Goal: Task Accomplishment & Management: Use online tool/utility

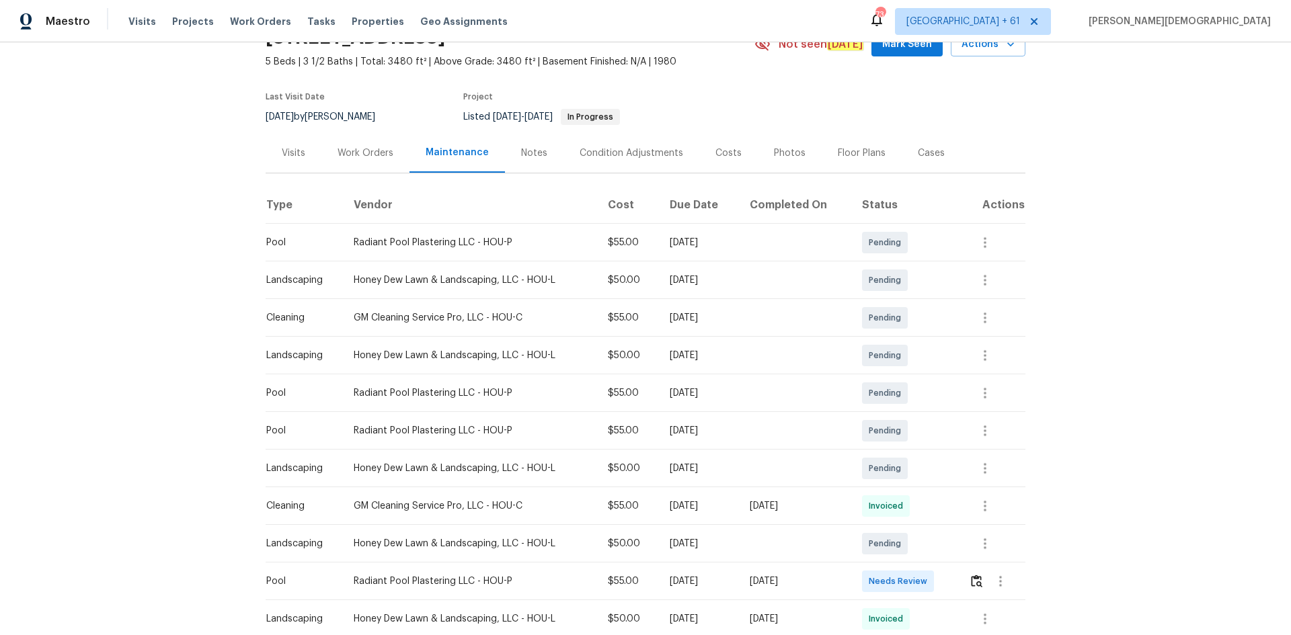
scroll to position [202, 0]
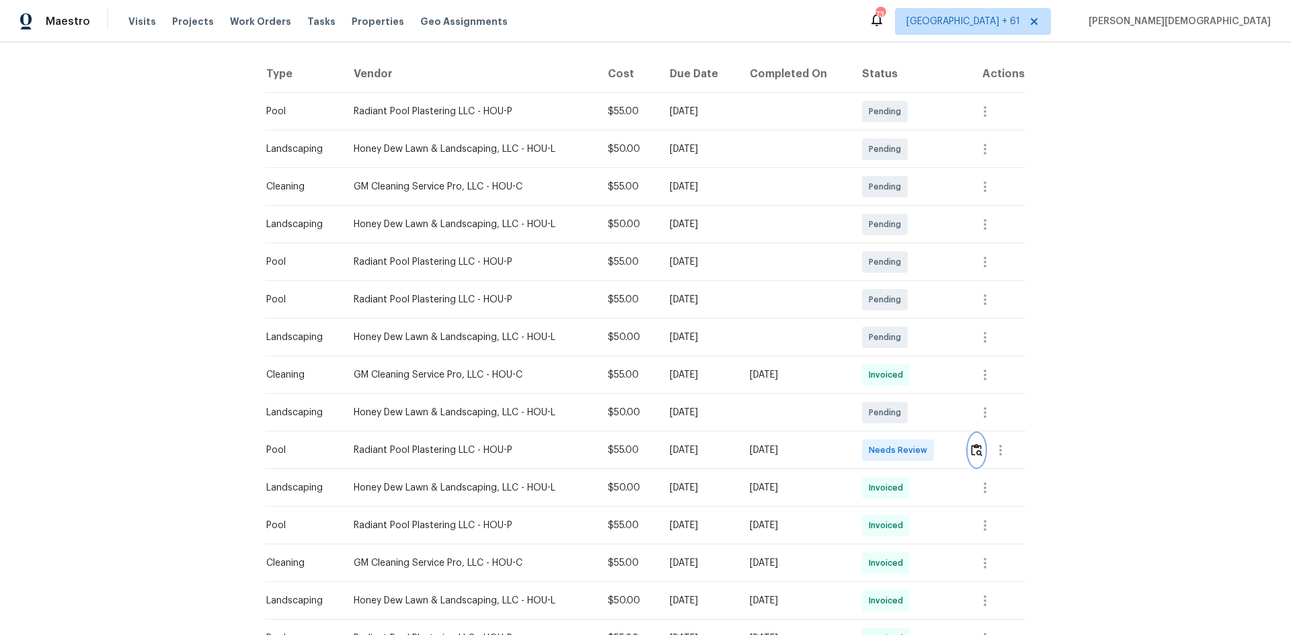
click at [980, 452] on button "button" at bounding box center [976, 450] width 15 height 32
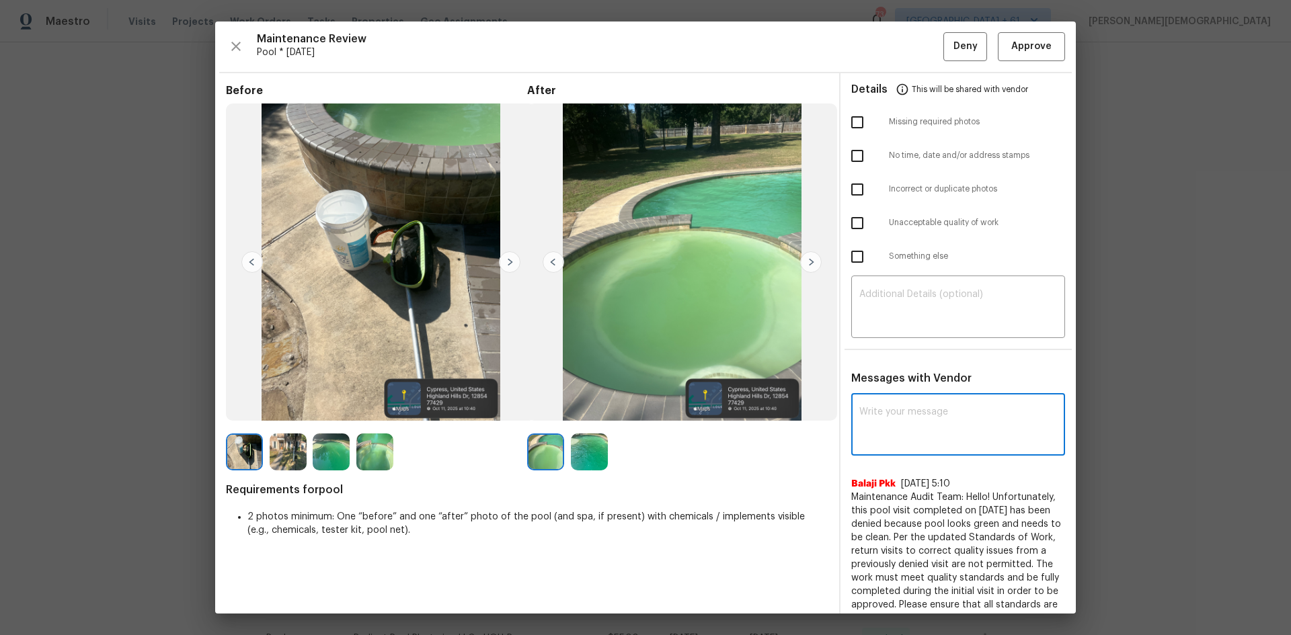
click at [881, 407] on textarea at bounding box center [958, 426] width 198 height 38
paste textarea "Maintenance Audit Team: Hello! Unfortunately, this pool visit completed on 10/0…"
type textarea "Maintenance Audit Team: Hello! Unfortunately, this pool visit completed on 10/0…"
click at [938, 421] on textarea at bounding box center [958, 426] width 198 height 38
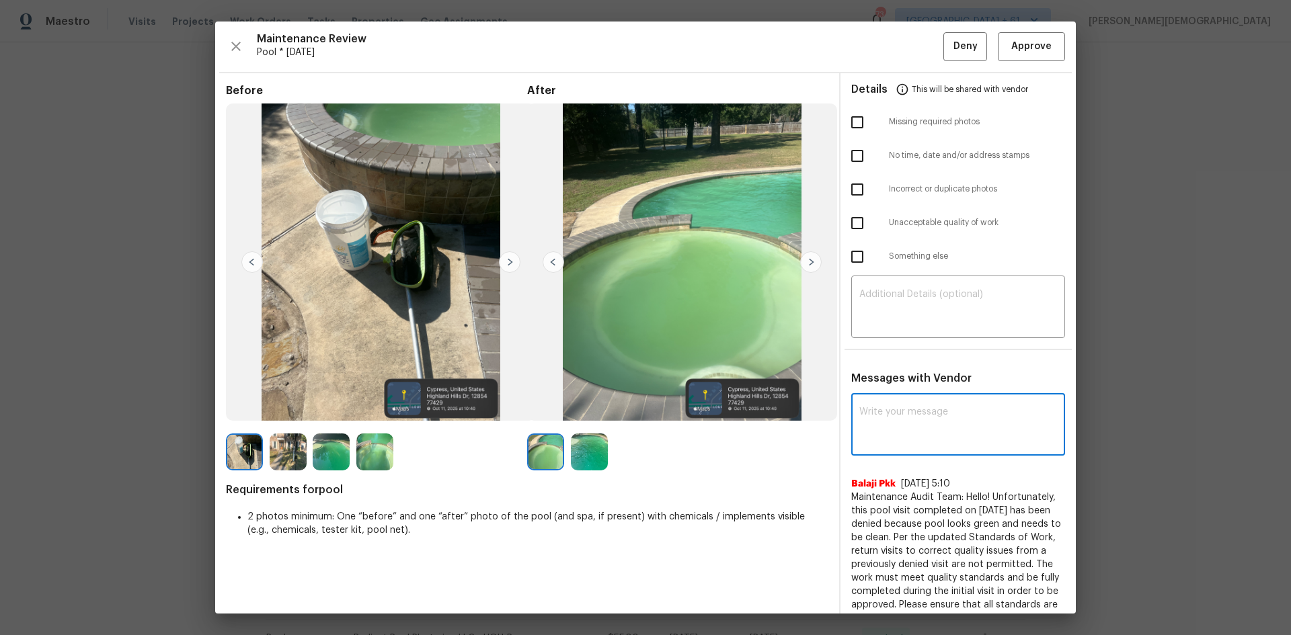
paste textarea "Maintenance Audit Team: Hello! Unfortunately, this pool visit completed on 12/1…"
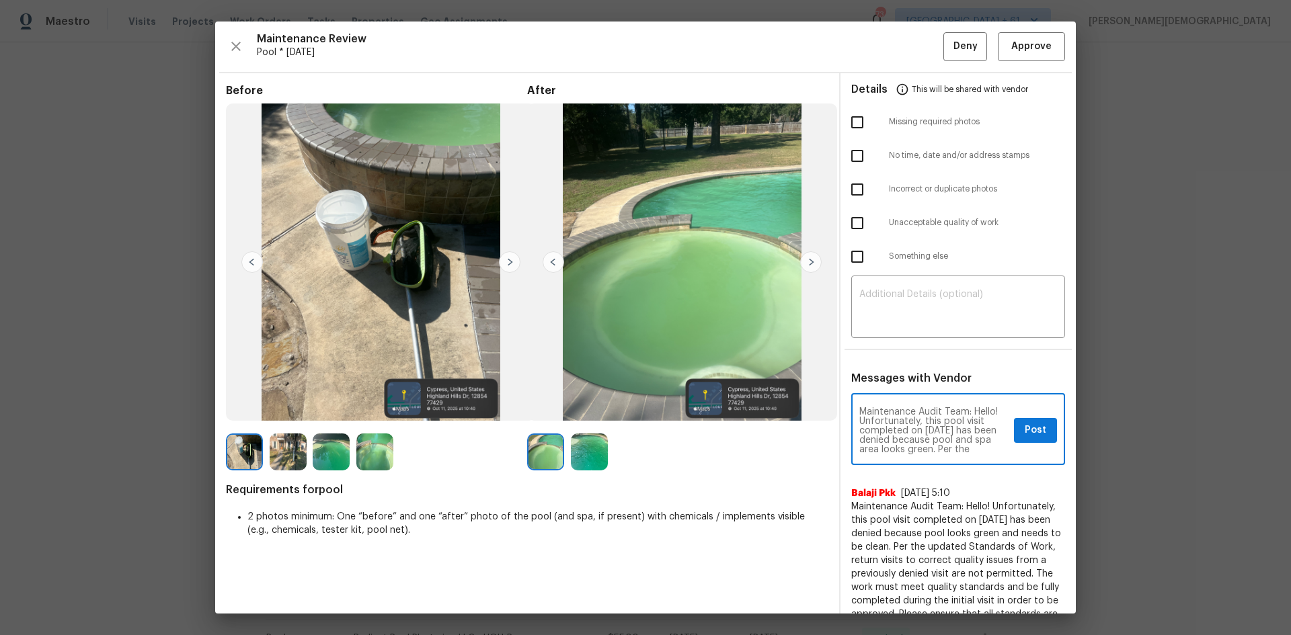
scroll to position [160, 0]
type textarea "Maintenance Audit Team: Hello! Unfortunately, this pool visit completed on 12/1…"
click at [878, 292] on textarea at bounding box center [958, 309] width 198 height 38
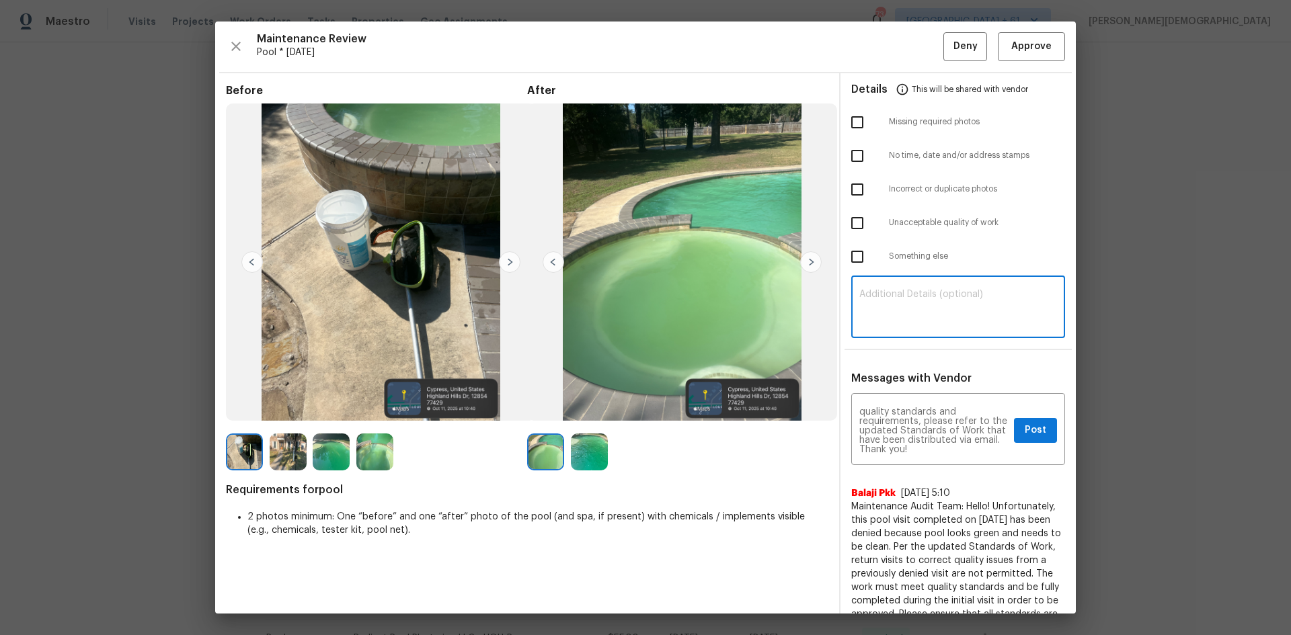
paste textarea "Maintenance Audit Team: Hello! Unfortunately, this pool visit completed on 12/1…"
type textarea "Maintenance Audit Team: Hello! Unfortunately, this pool visit completed on 12/1…"
click at [1029, 422] on span "Post" at bounding box center [1035, 430] width 22 height 17
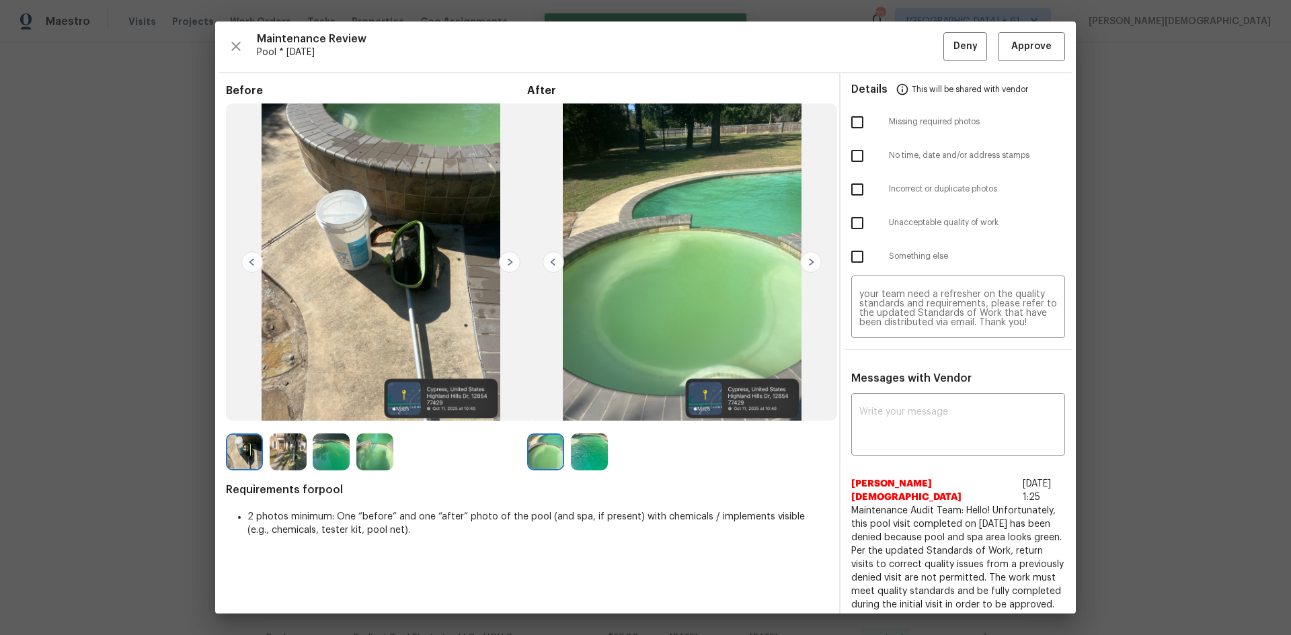
scroll to position [0, 0]
click at [848, 209] on input "checkbox" at bounding box center [857, 223] width 28 height 28
checkbox input "true"
click at [953, 50] on span "Deny" at bounding box center [965, 46] width 24 height 17
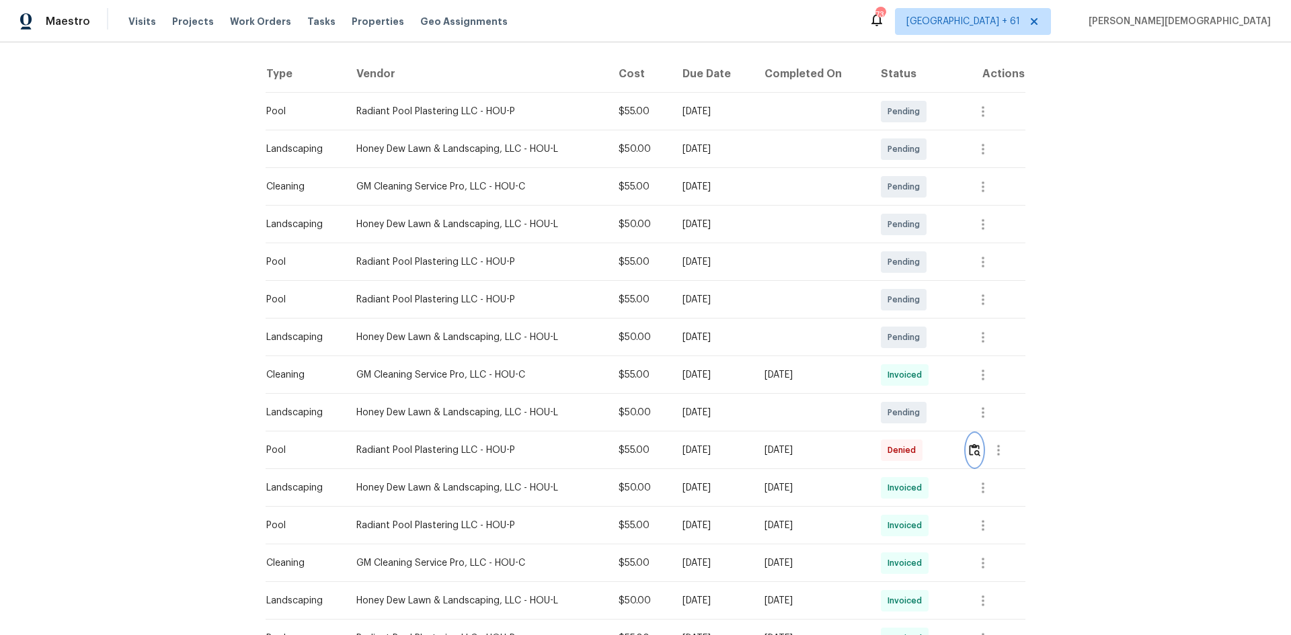
click at [969, 451] on button "button" at bounding box center [974, 450] width 15 height 32
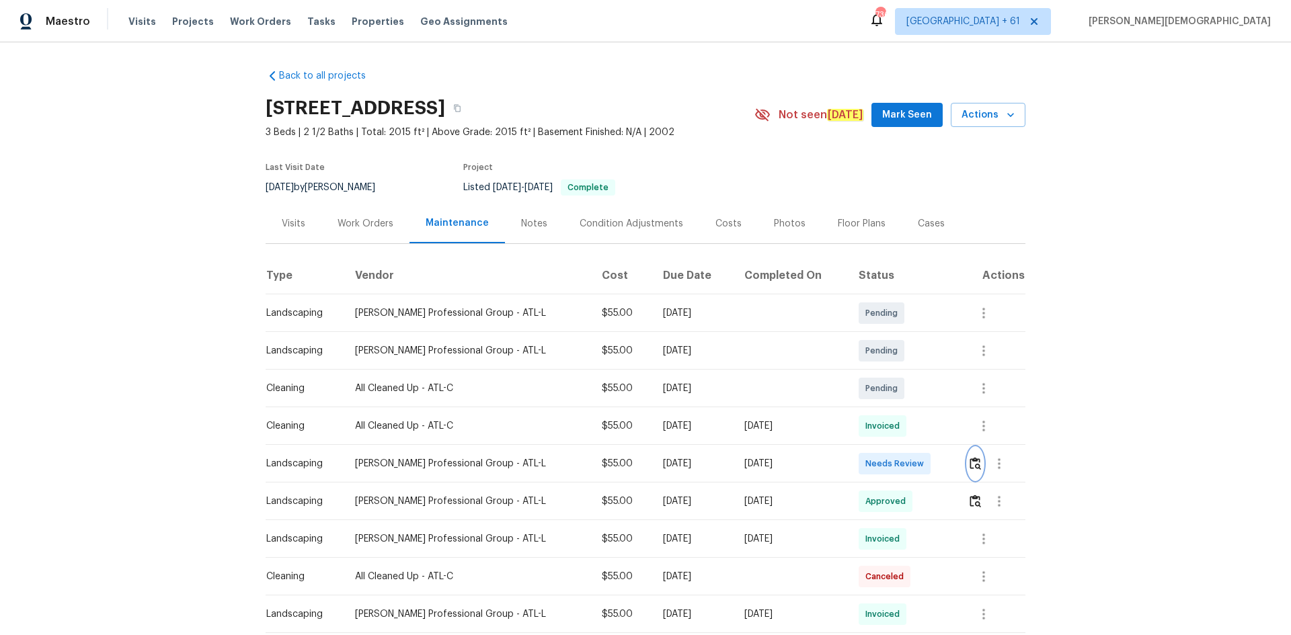
click at [917, 425] on img "button" at bounding box center [974, 463] width 11 height 13
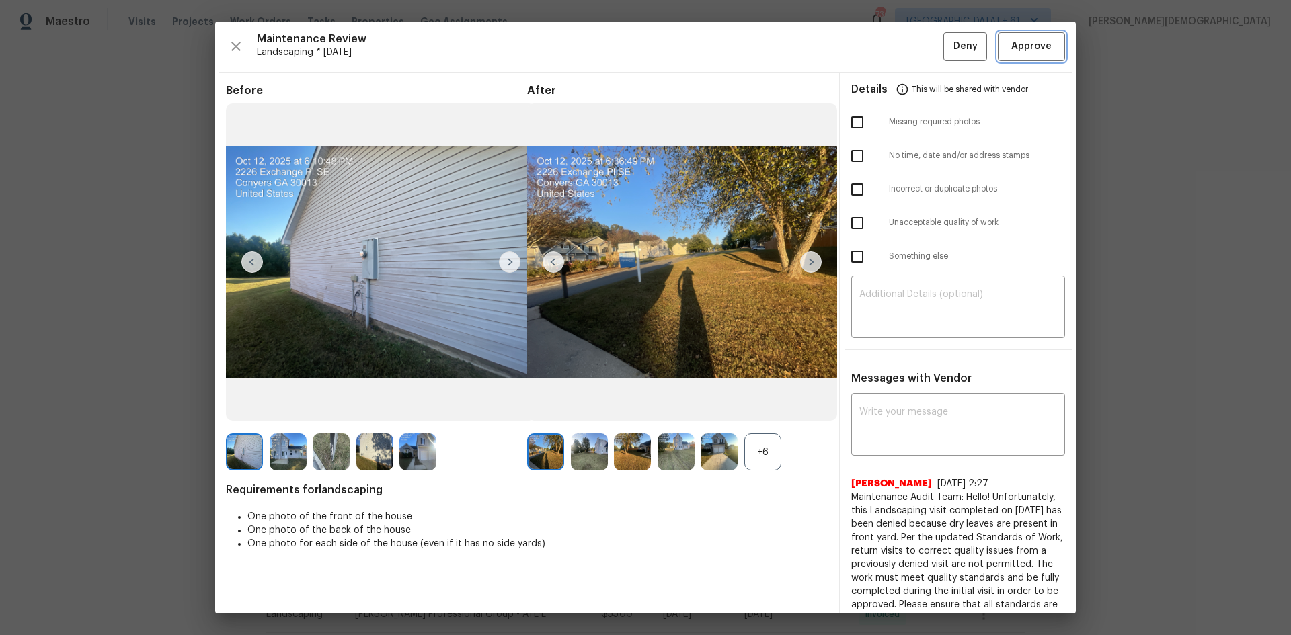
click at [917, 41] on span "Approve" at bounding box center [1031, 46] width 40 height 17
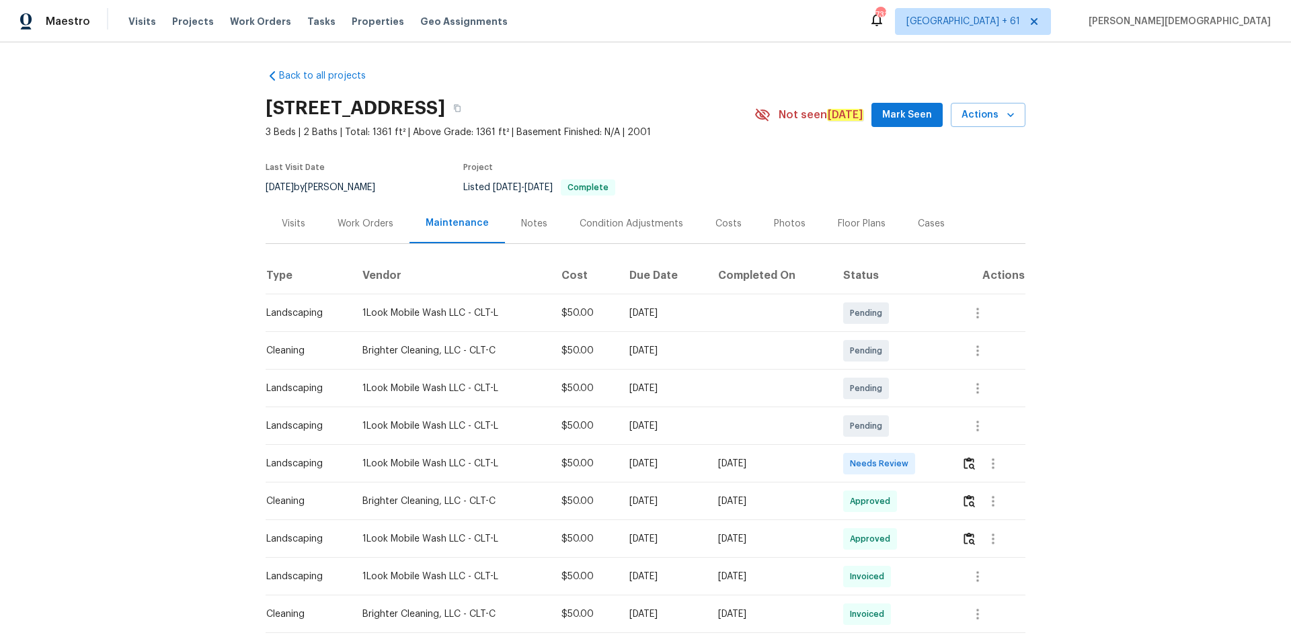
scroll to position [269, 0]
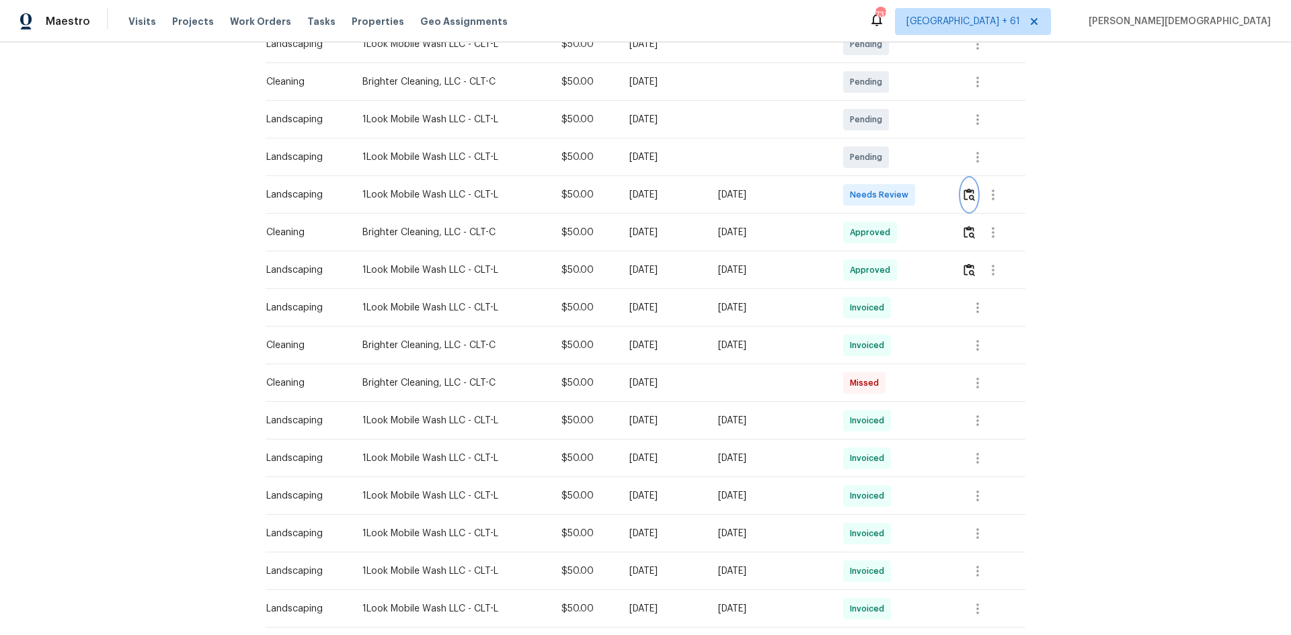
click at [972, 188] on img "button" at bounding box center [968, 194] width 11 height 13
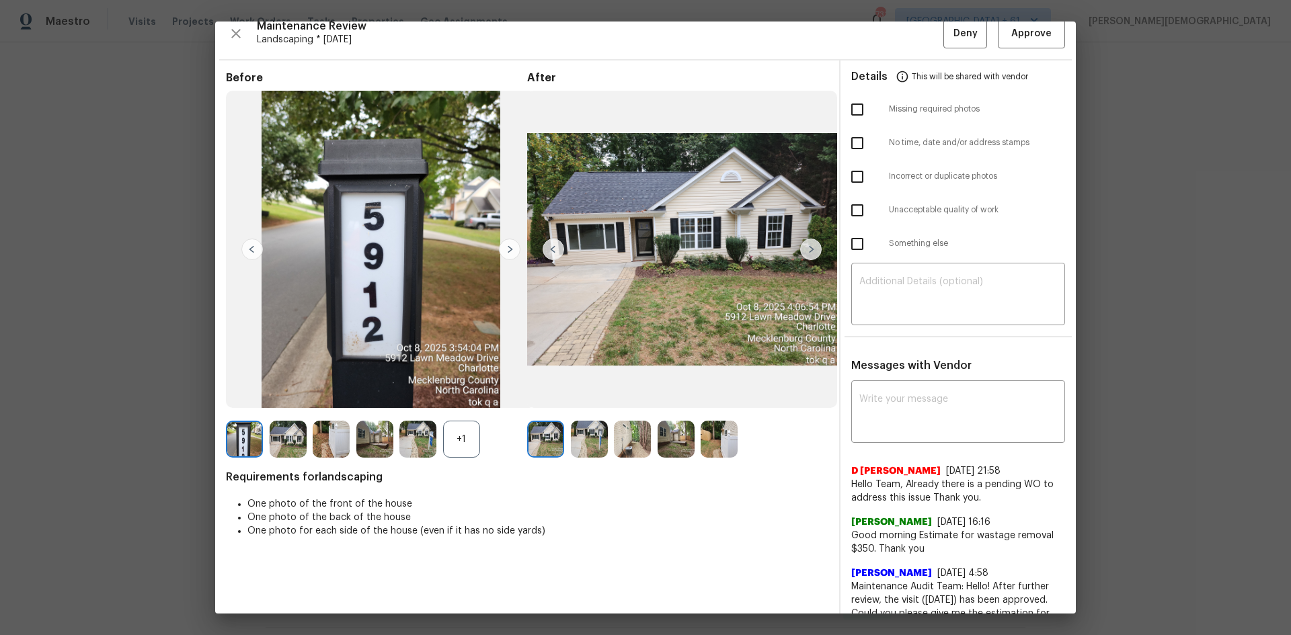
scroll to position [0, 0]
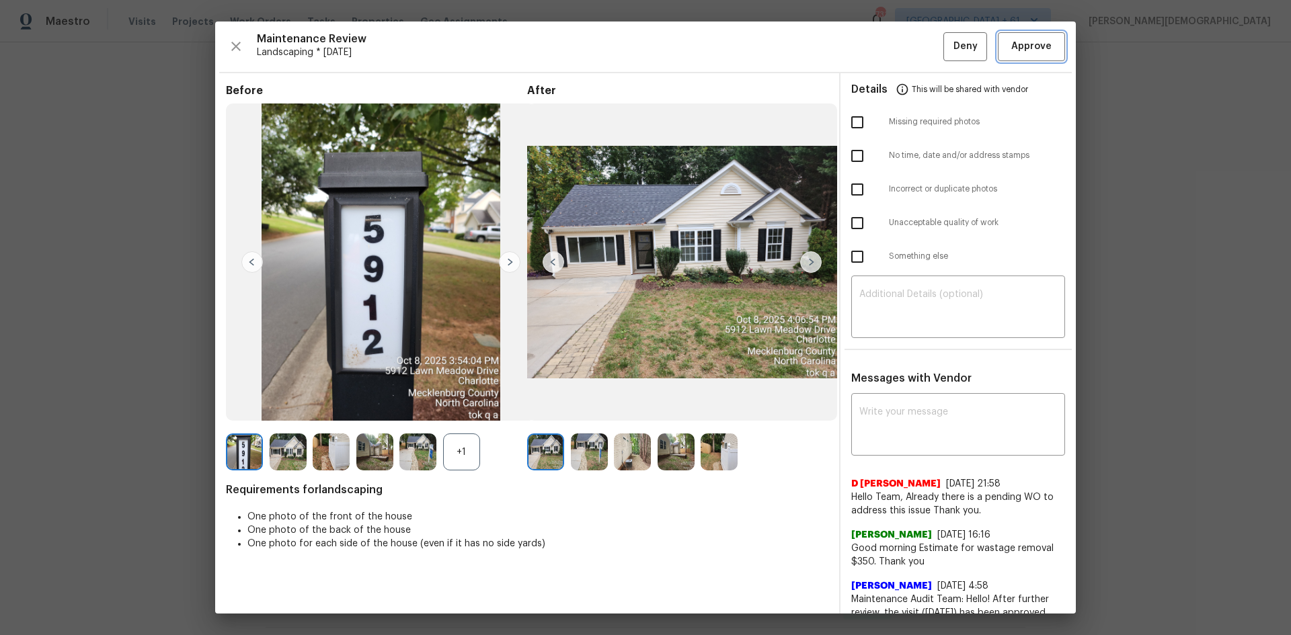
click at [1023, 48] on span "Approve" at bounding box center [1031, 46] width 40 height 17
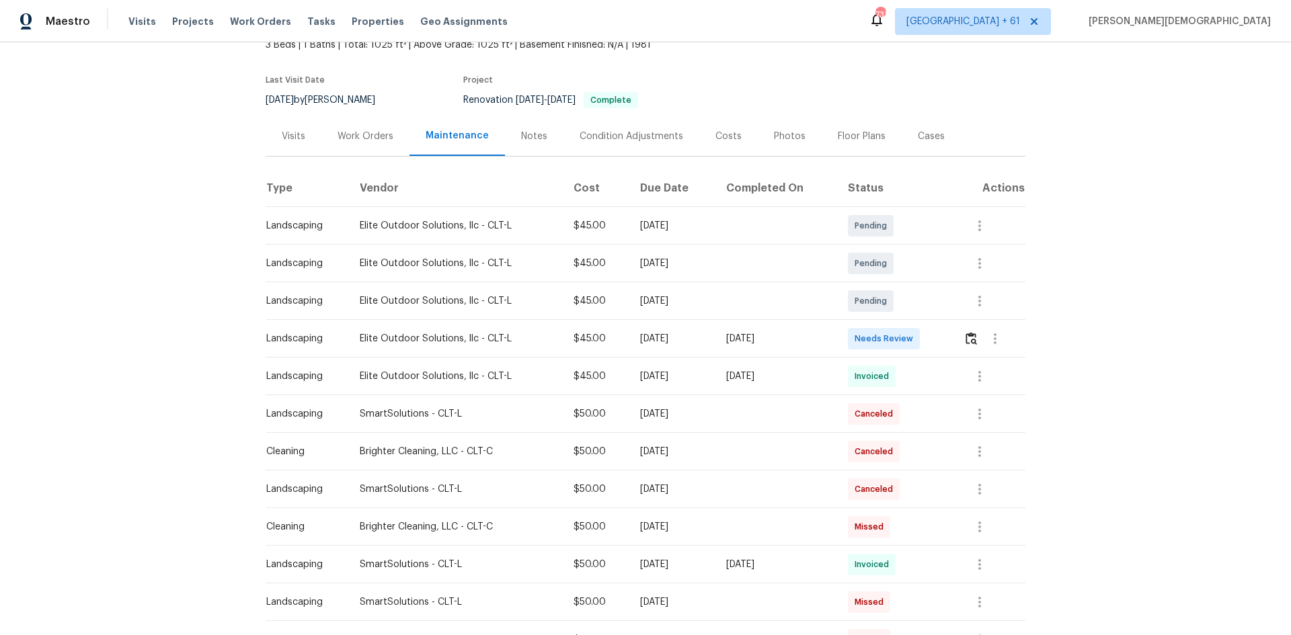
scroll to position [233, 0]
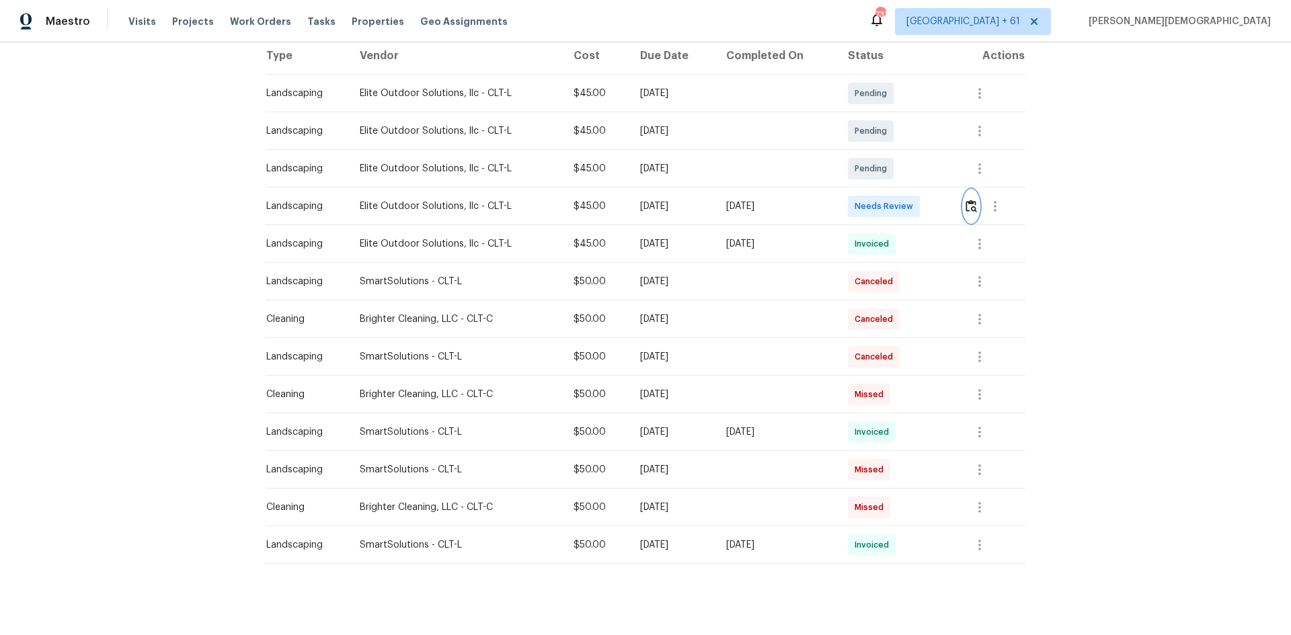
click at [694, 200] on img "button" at bounding box center [970, 206] width 11 height 13
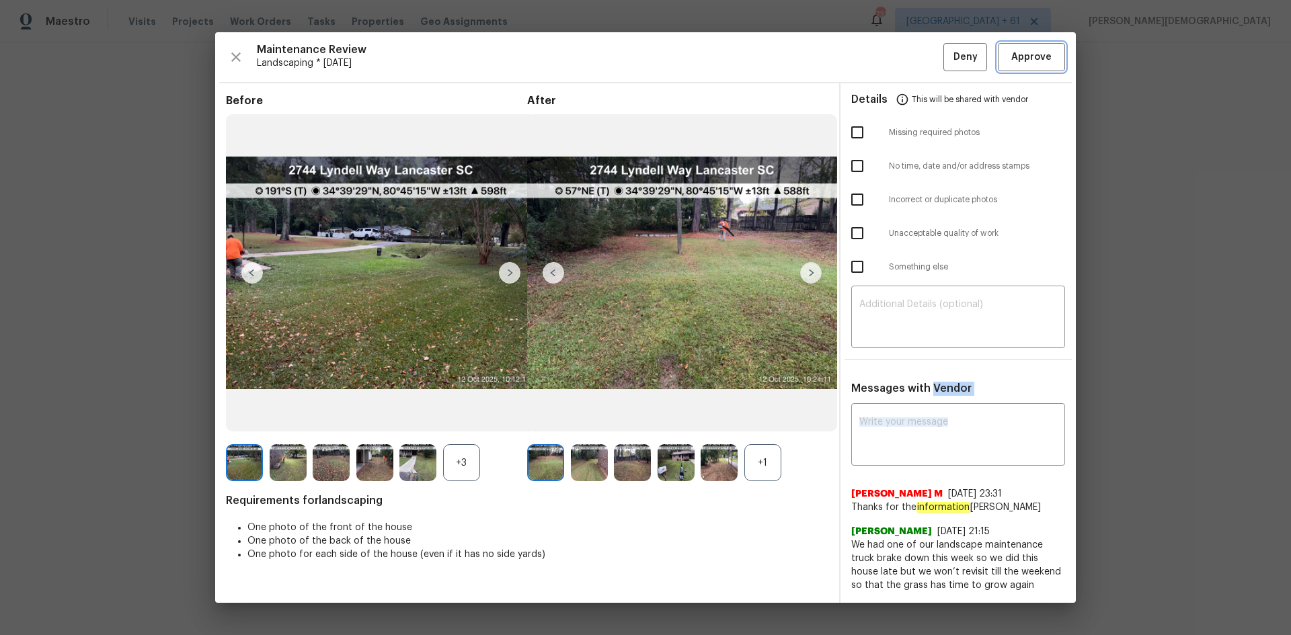
click at [694, 72] on button "Approve" at bounding box center [1030, 57] width 67 height 29
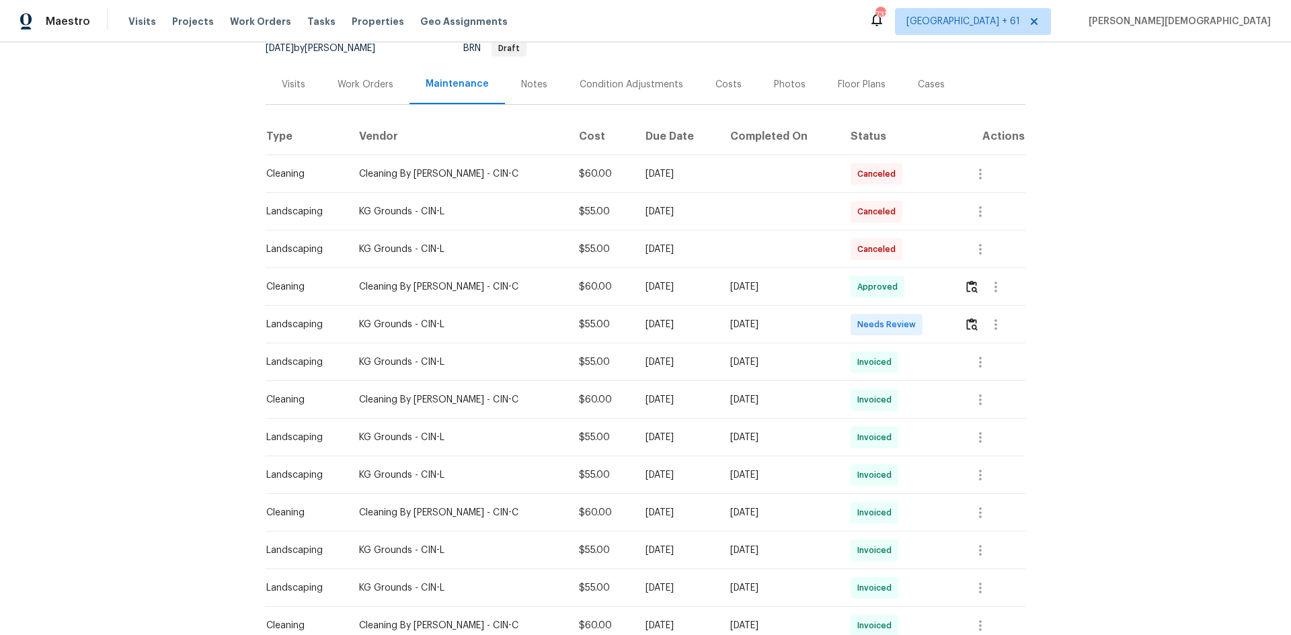
scroll to position [269, 0]
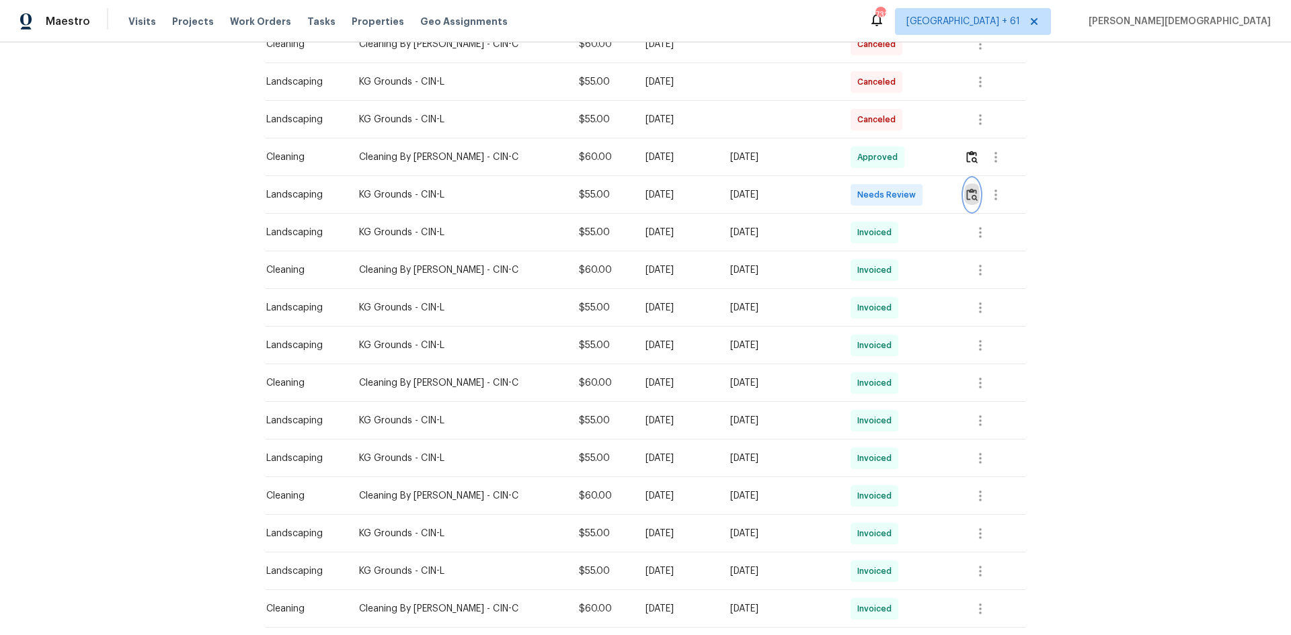
click at [969, 196] on button "button" at bounding box center [971, 195] width 15 height 32
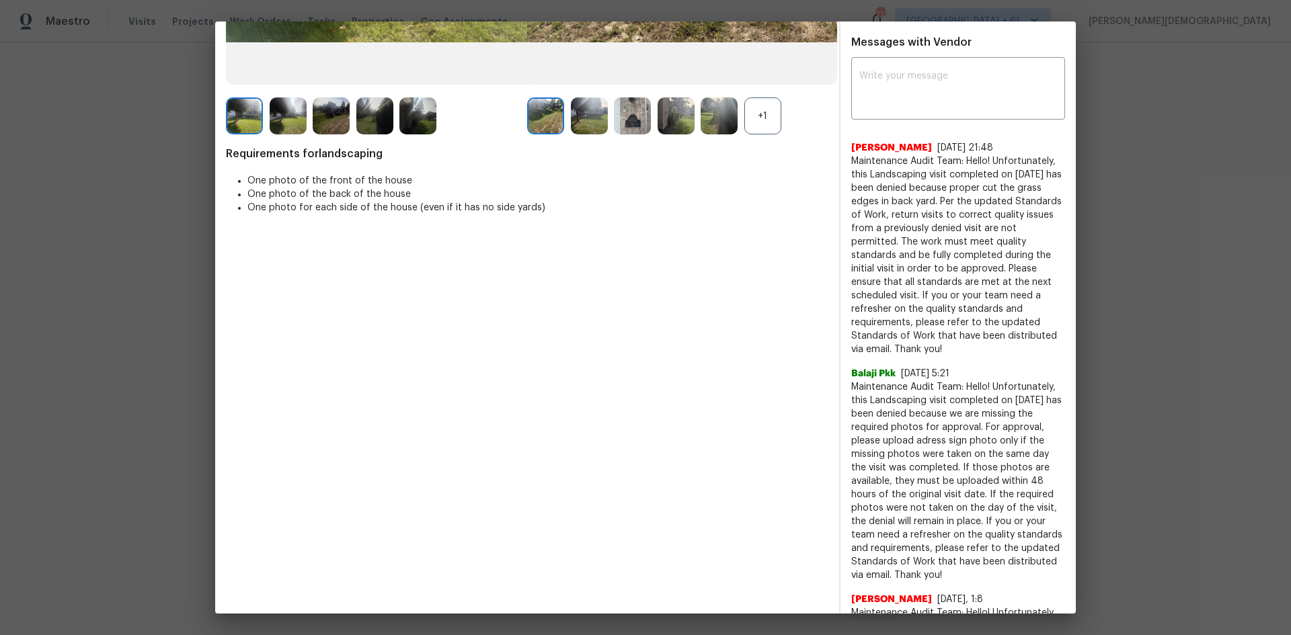
scroll to position [0, 0]
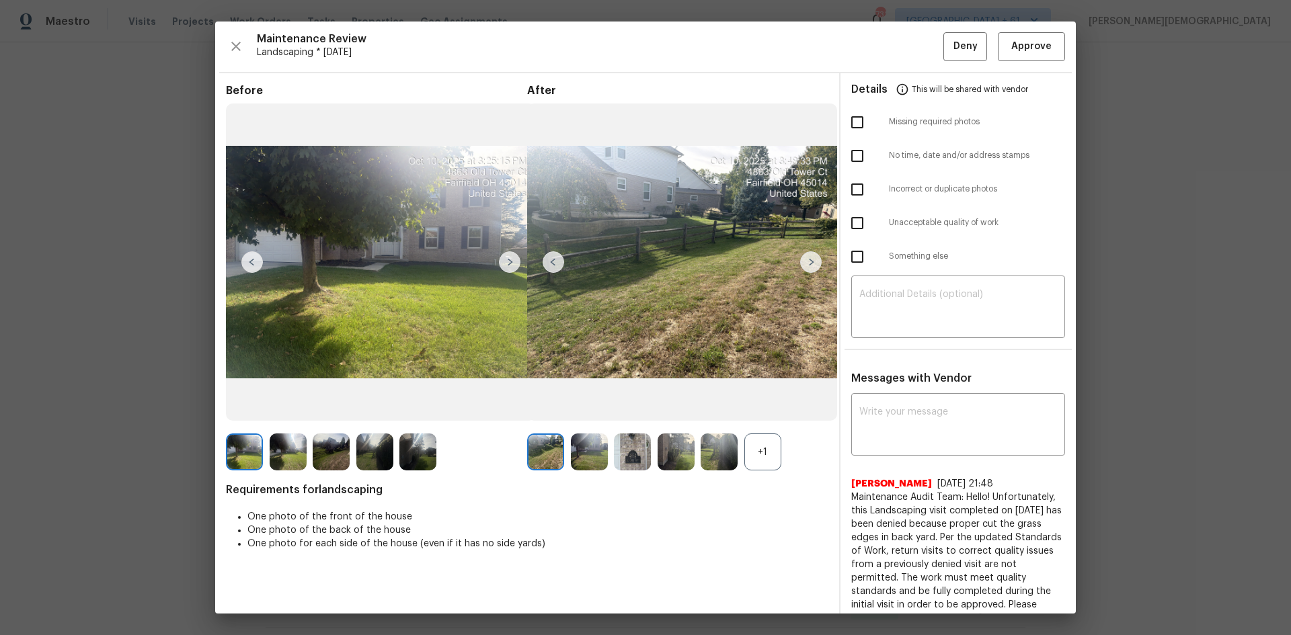
click at [1008, 60] on div "Maintenance Review Landscaping * Mon, Oct 06 Deny Approve Before After +1 Requi…" at bounding box center [645, 318] width 860 height 592
click at [1022, 33] on button "Approve" at bounding box center [1030, 46] width 67 height 29
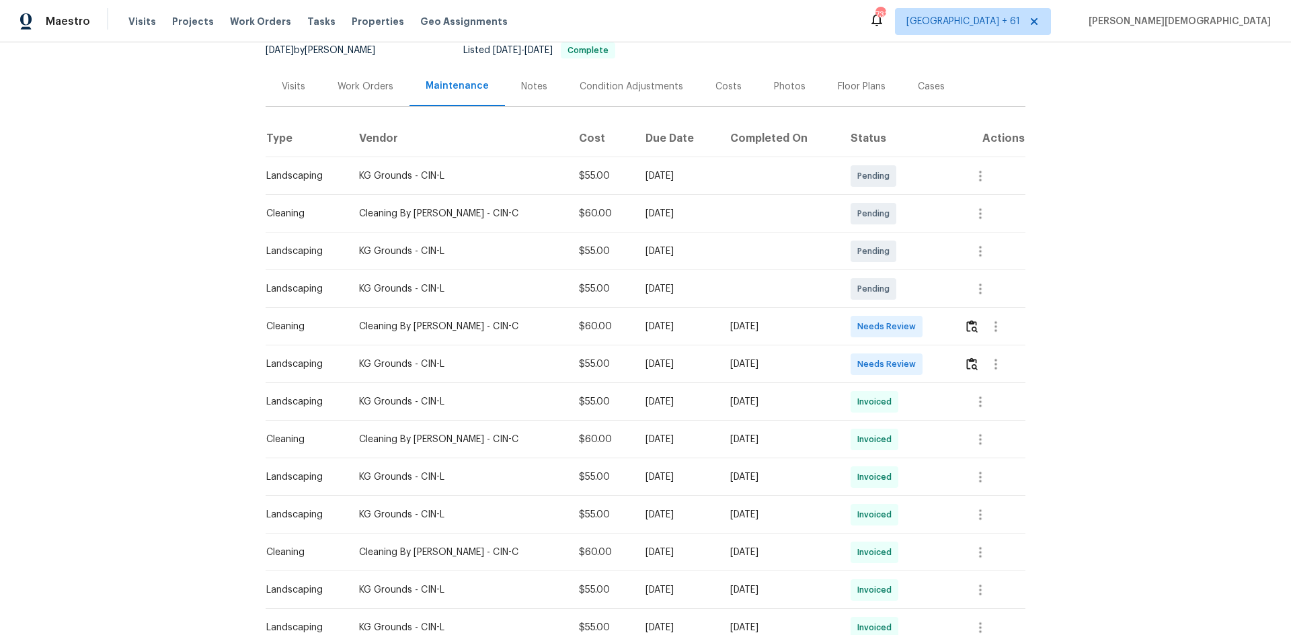
scroll to position [269, 0]
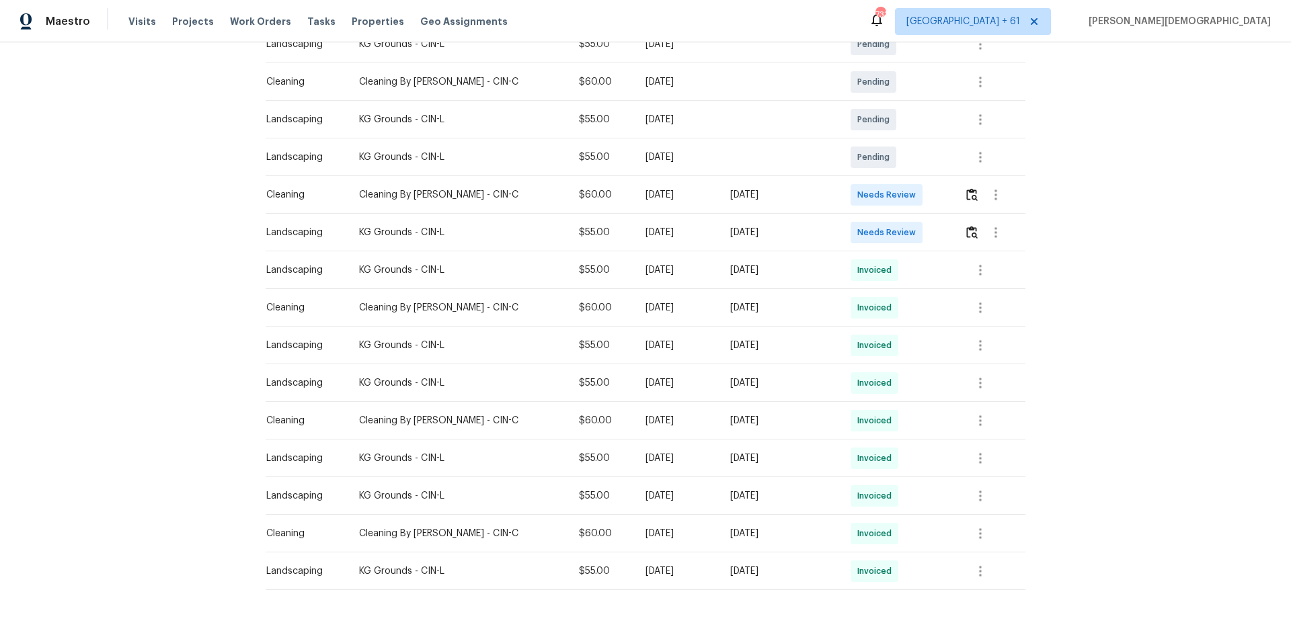
click at [917, 241] on div at bounding box center [994, 232] width 60 height 32
click at [917, 229] on button "button" at bounding box center [995, 232] width 32 height 32
click at [917, 229] on div at bounding box center [645, 317] width 1291 height 635
click at [917, 229] on img "button" at bounding box center [971, 232] width 11 height 13
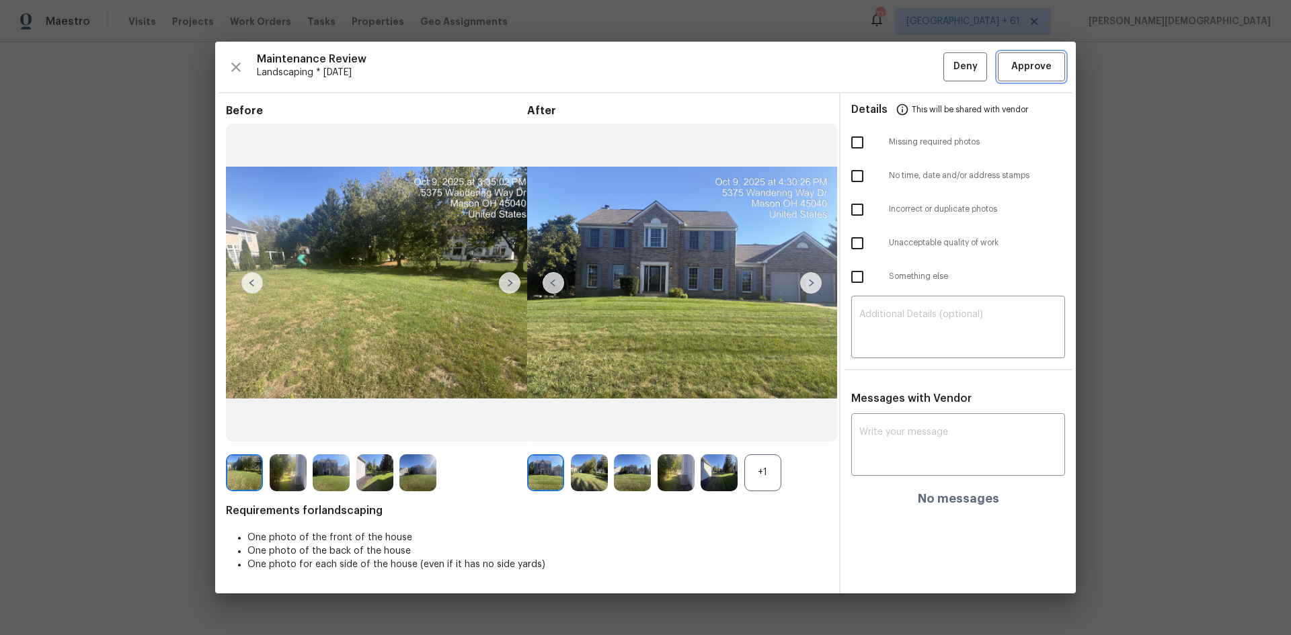
click at [917, 76] on button "Approve" at bounding box center [1030, 66] width 67 height 29
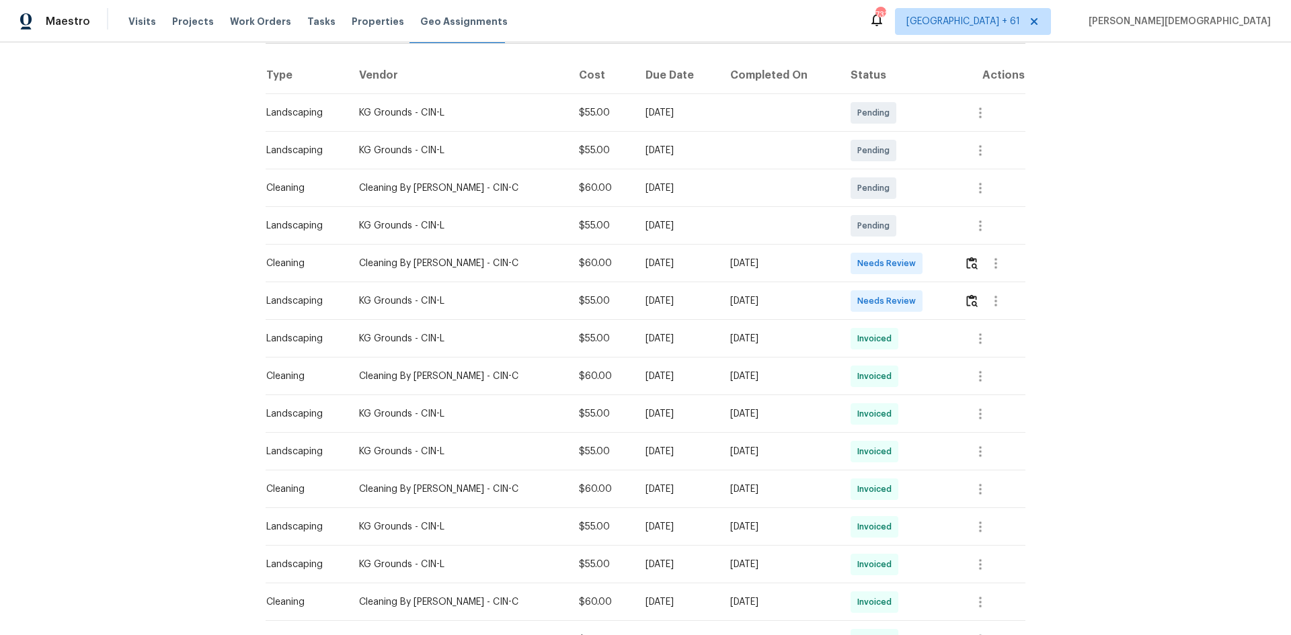
scroll to position [336, 0]
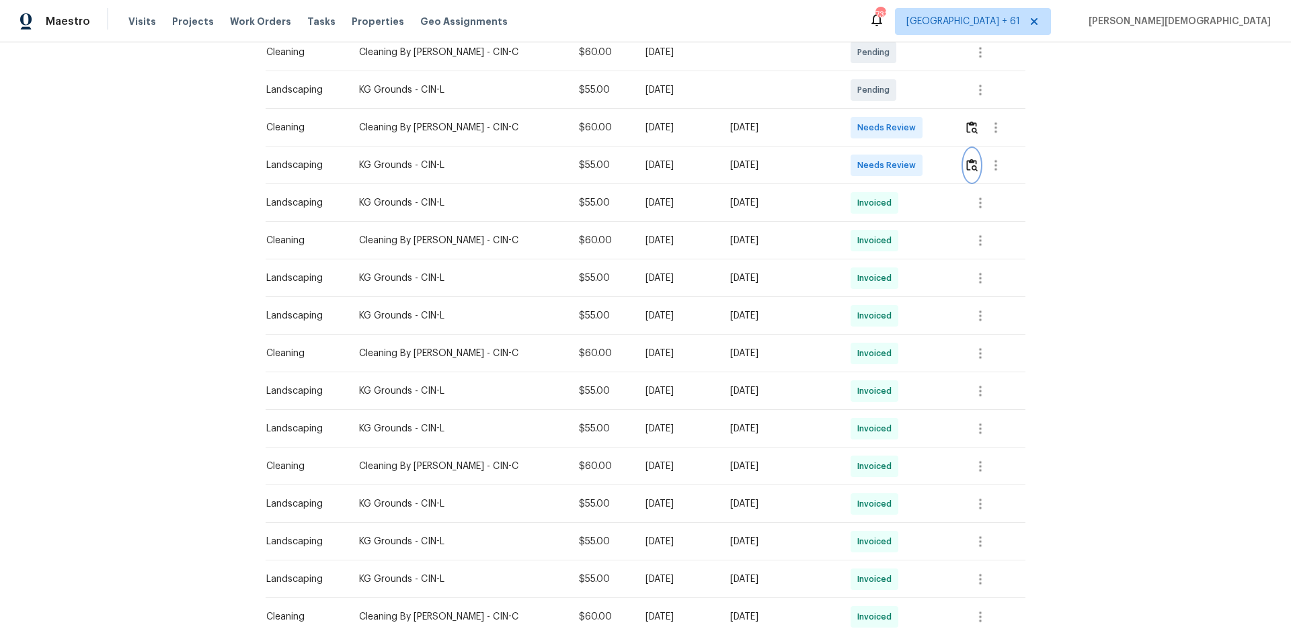
click at [917, 159] on img "button" at bounding box center [971, 165] width 11 height 13
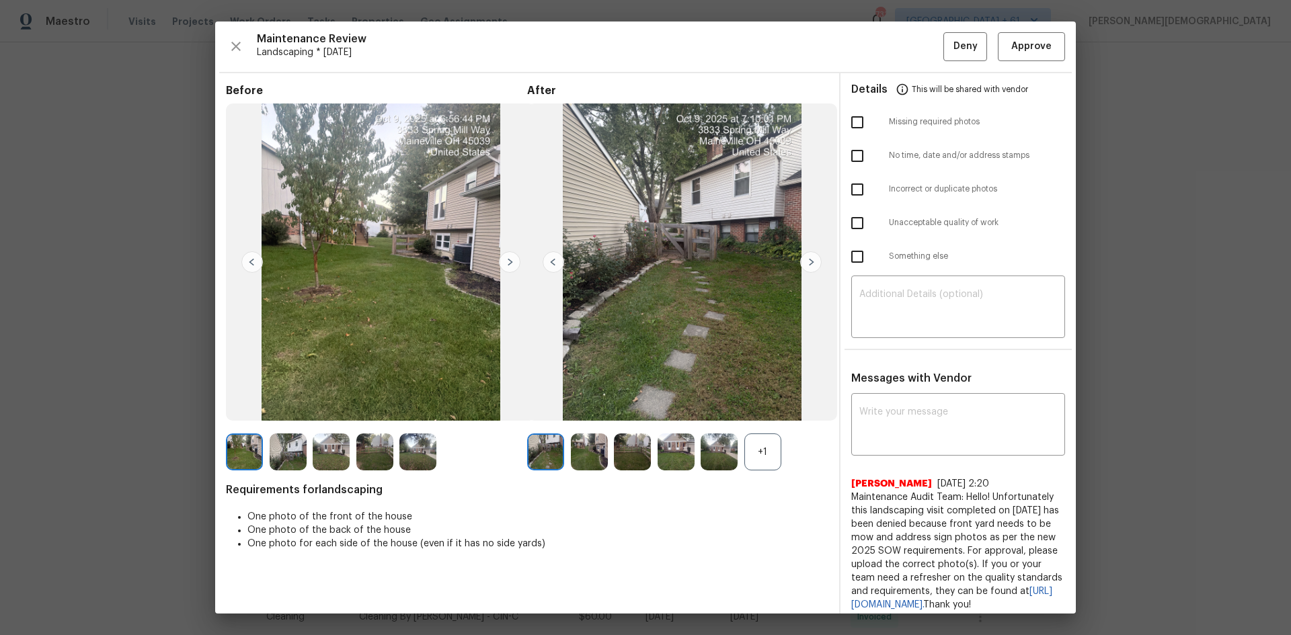
click at [917, 68] on div "Maintenance Review Landscaping * [DATE] Deny Approve Before After +1 Requiremen…" at bounding box center [645, 318] width 860 height 592
click at [917, 65] on div "Maintenance Review Landscaping * Mon, Oct 06 Deny Approve Before After +1 Requi…" at bounding box center [645, 318] width 860 height 592
click at [917, 41] on span "Approve" at bounding box center [1031, 46] width 46 height 17
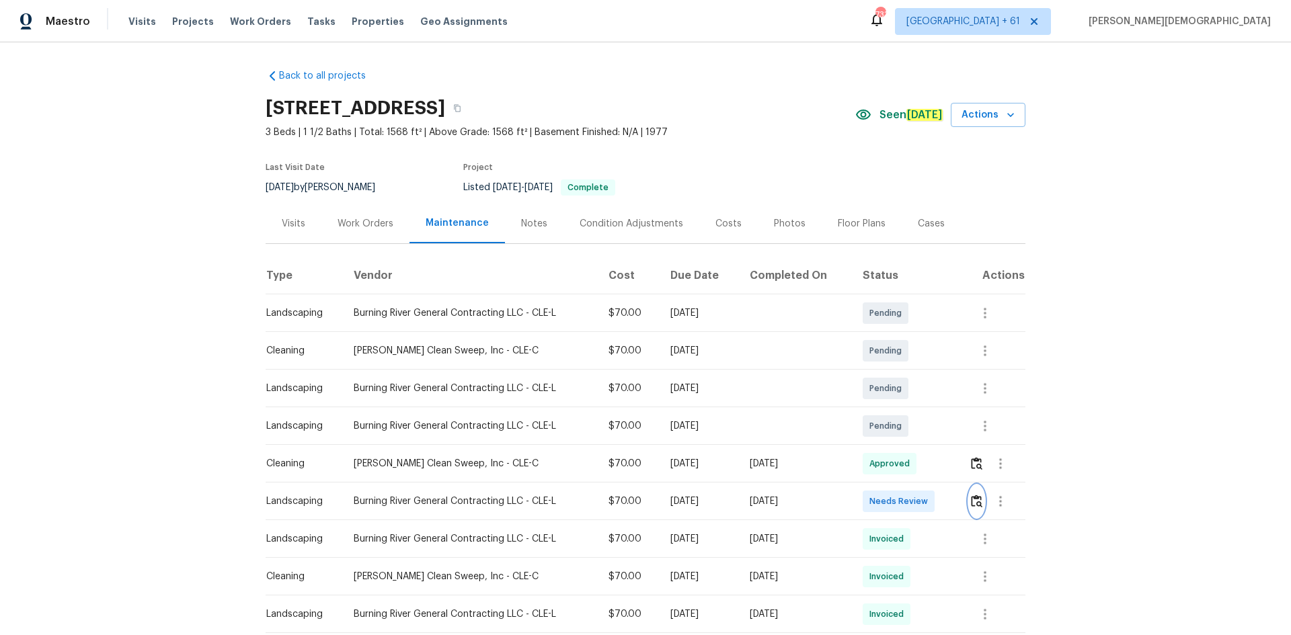
click at [694, 424] on img "button" at bounding box center [976, 501] width 11 height 13
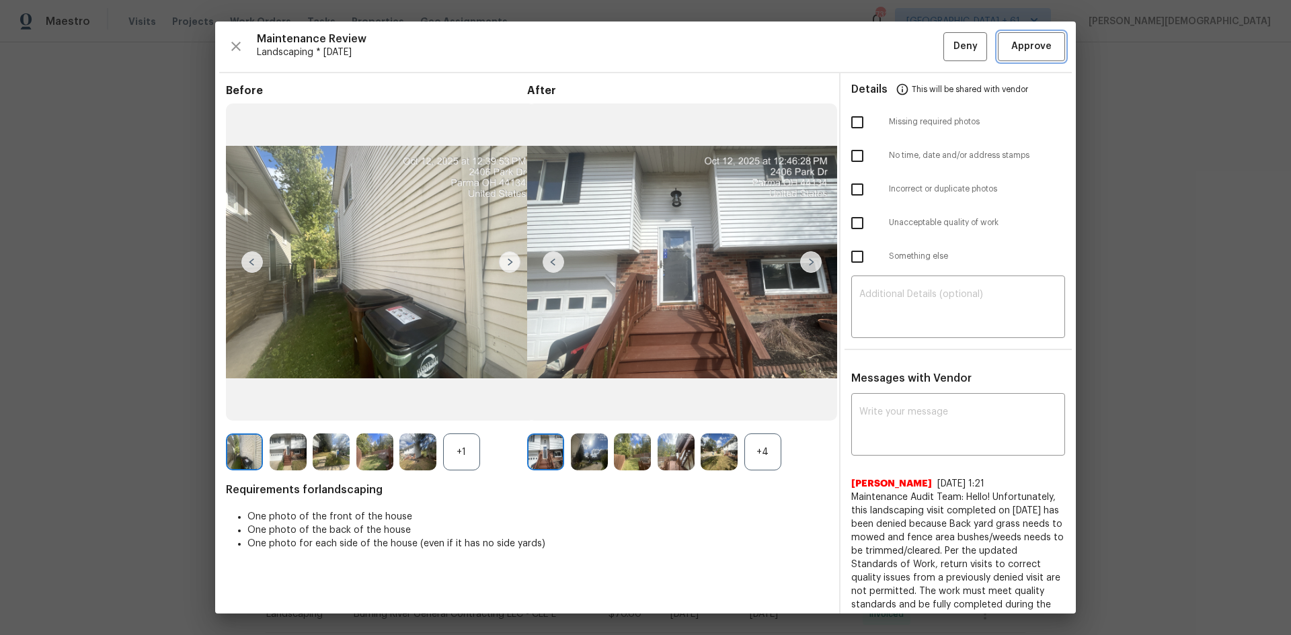
click at [694, 38] on span "Approve" at bounding box center [1031, 46] width 40 height 17
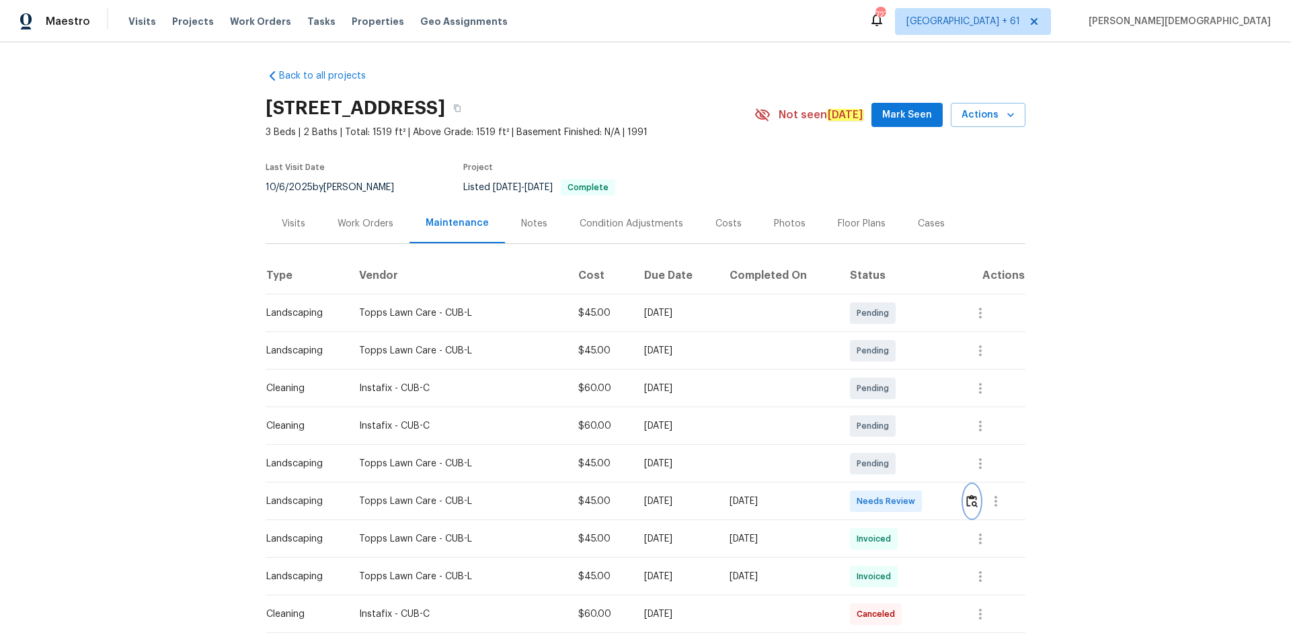
click at [917, 425] on img "button" at bounding box center [971, 501] width 11 height 13
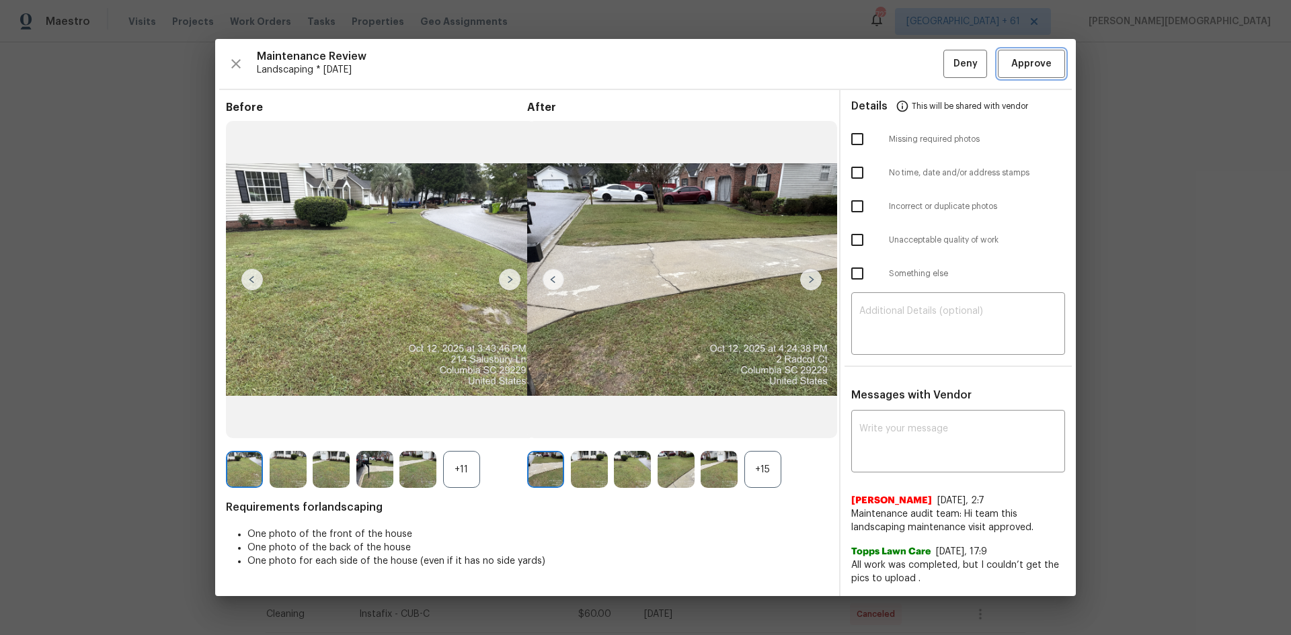
click at [917, 71] on span "Approve" at bounding box center [1031, 64] width 40 height 17
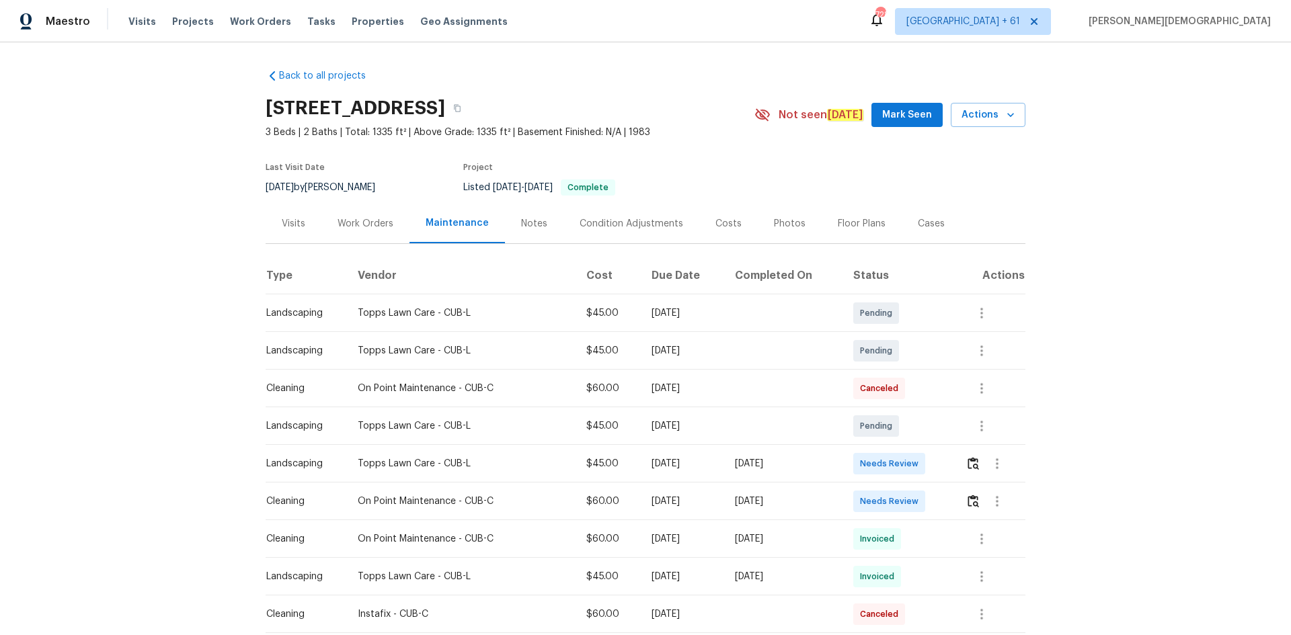
scroll to position [202, 0]
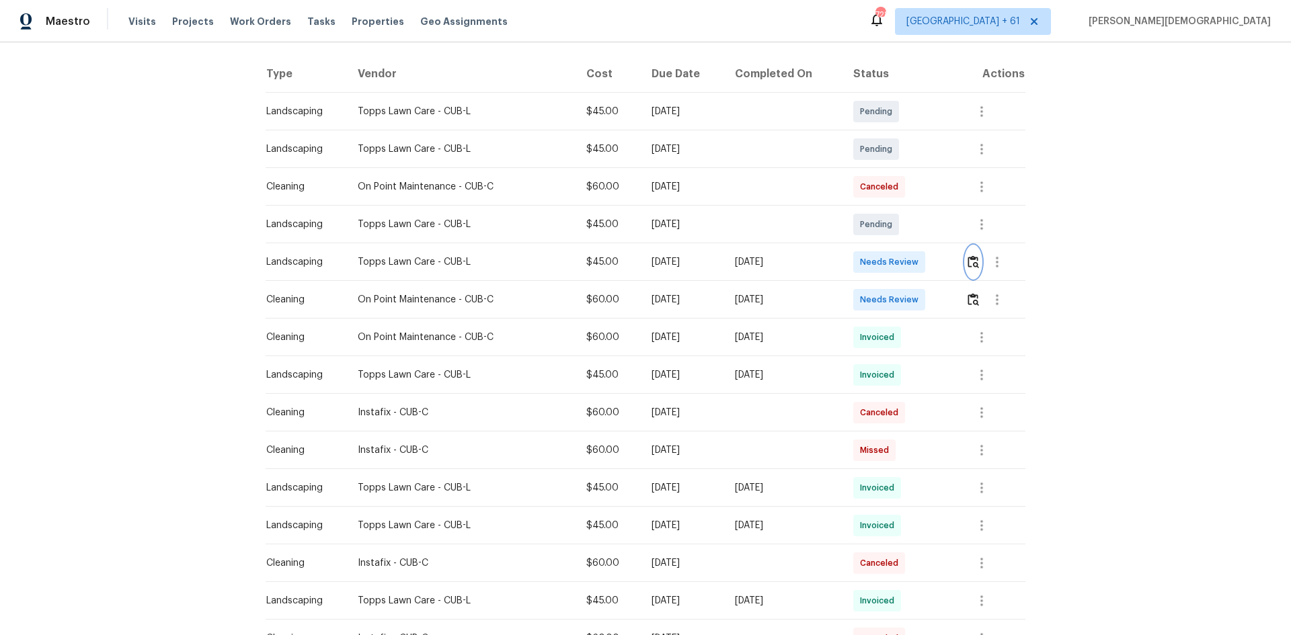
click at [917, 255] on img "button" at bounding box center [972, 261] width 11 height 13
click at [917, 257] on img "button" at bounding box center [972, 261] width 11 height 13
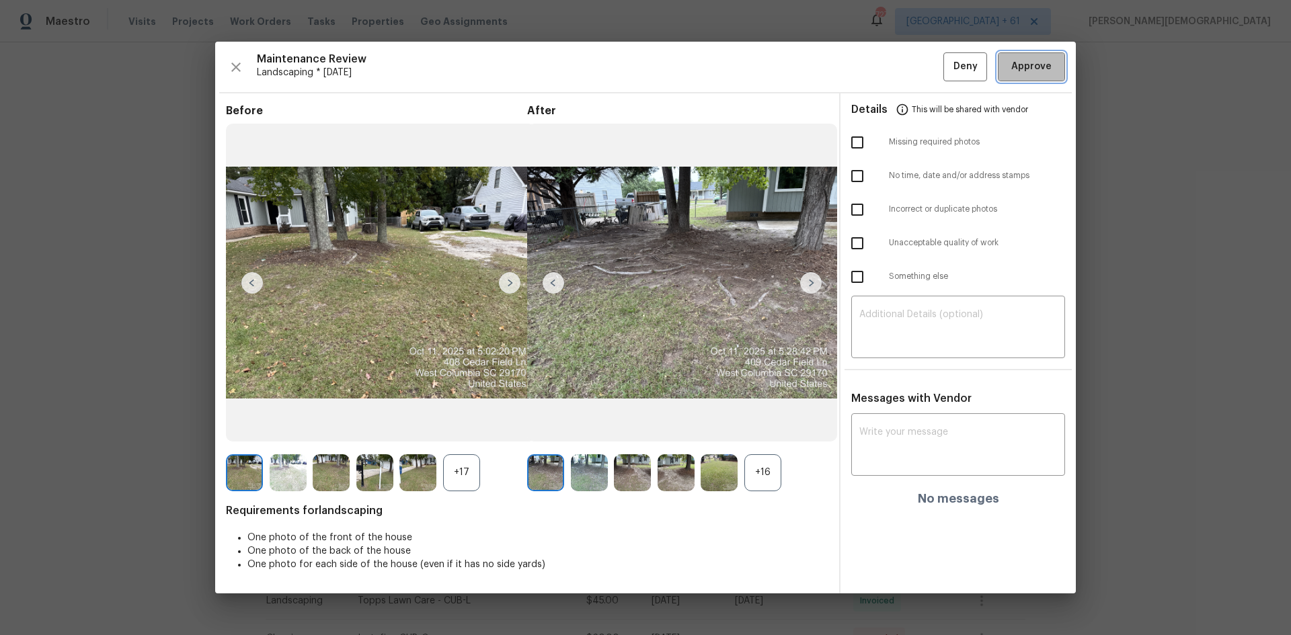
click at [917, 71] on span "Approve" at bounding box center [1031, 66] width 40 height 17
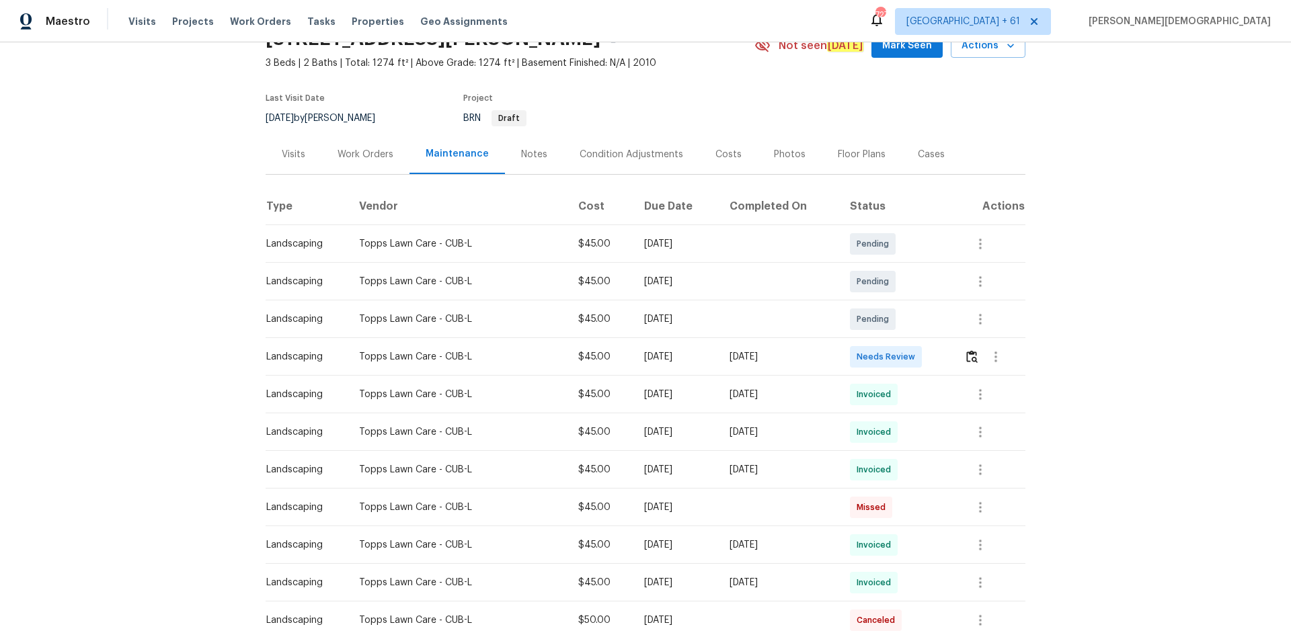
scroll to position [134, 0]
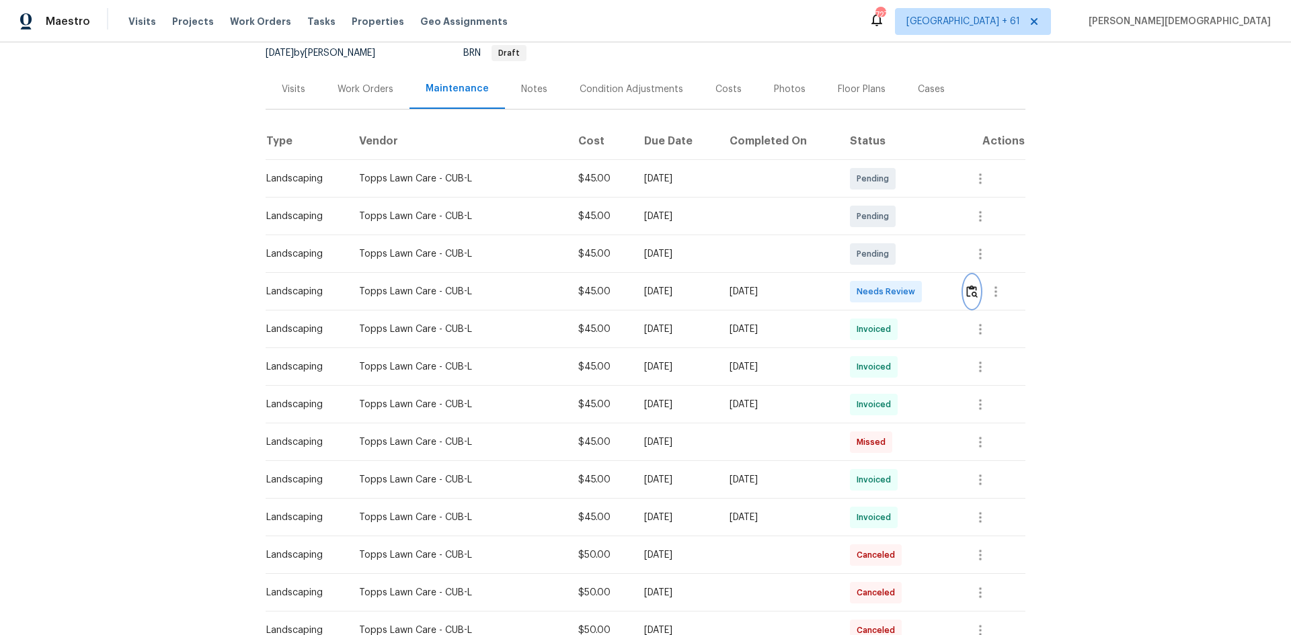
click at [917, 276] on button "button" at bounding box center [971, 292] width 15 height 32
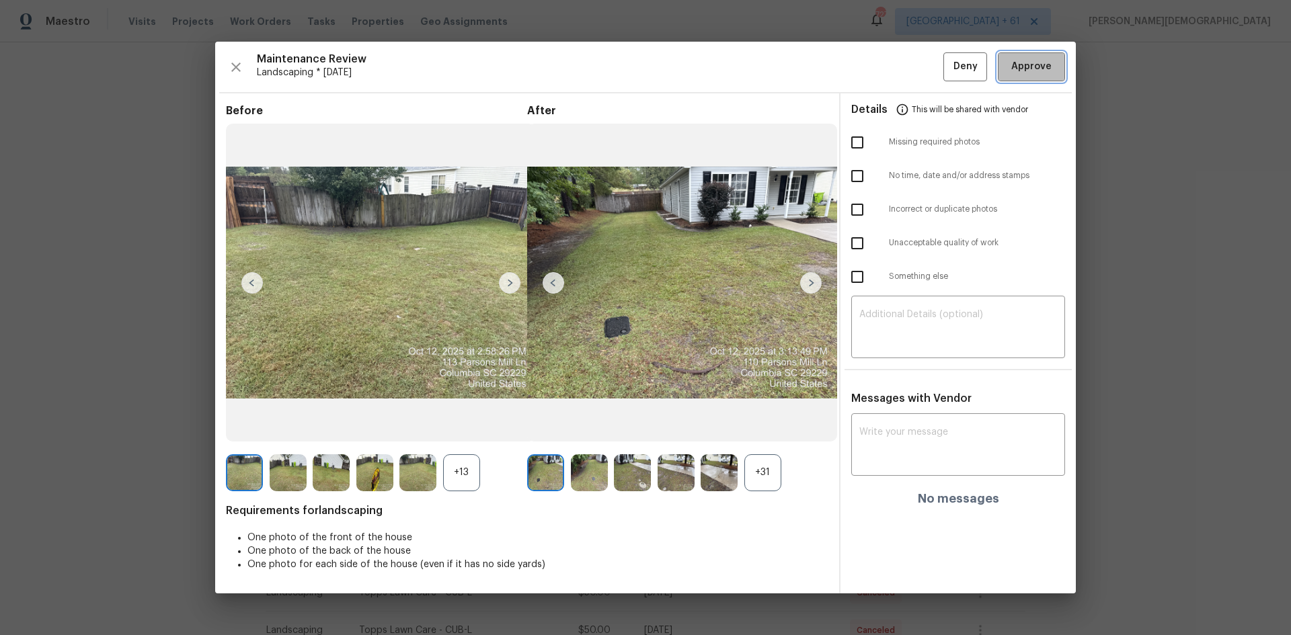
click at [917, 73] on span "Approve" at bounding box center [1031, 66] width 40 height 17
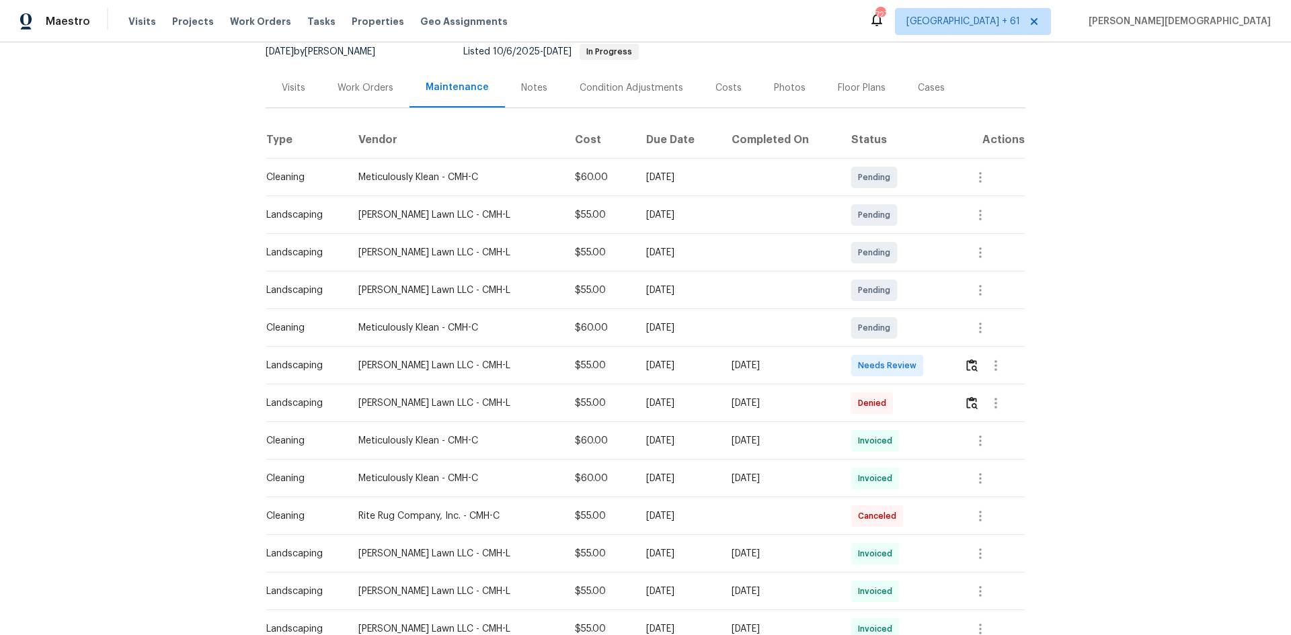
scroll to position [269, 0]
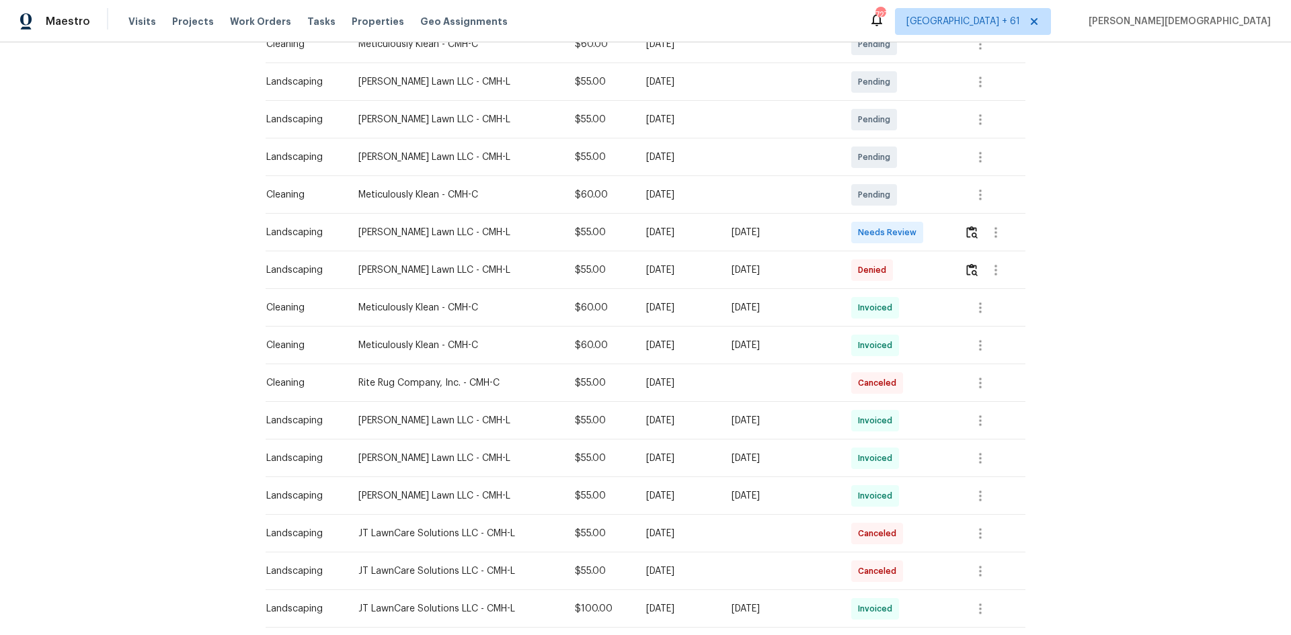
click at [917, 235] on td at bounding box center [989, 233] width 72 height 38
click at [917, 229] on img "button" at bounding box center [971, 232] width 11 height 13
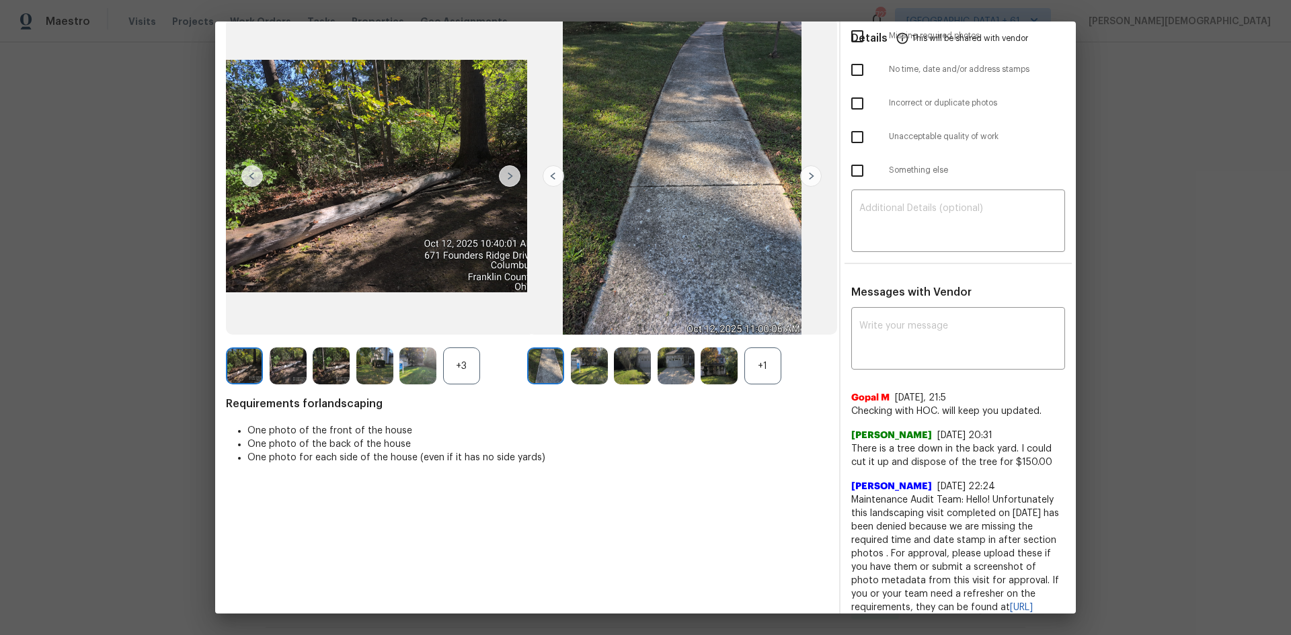
scroll to position [0, 0]
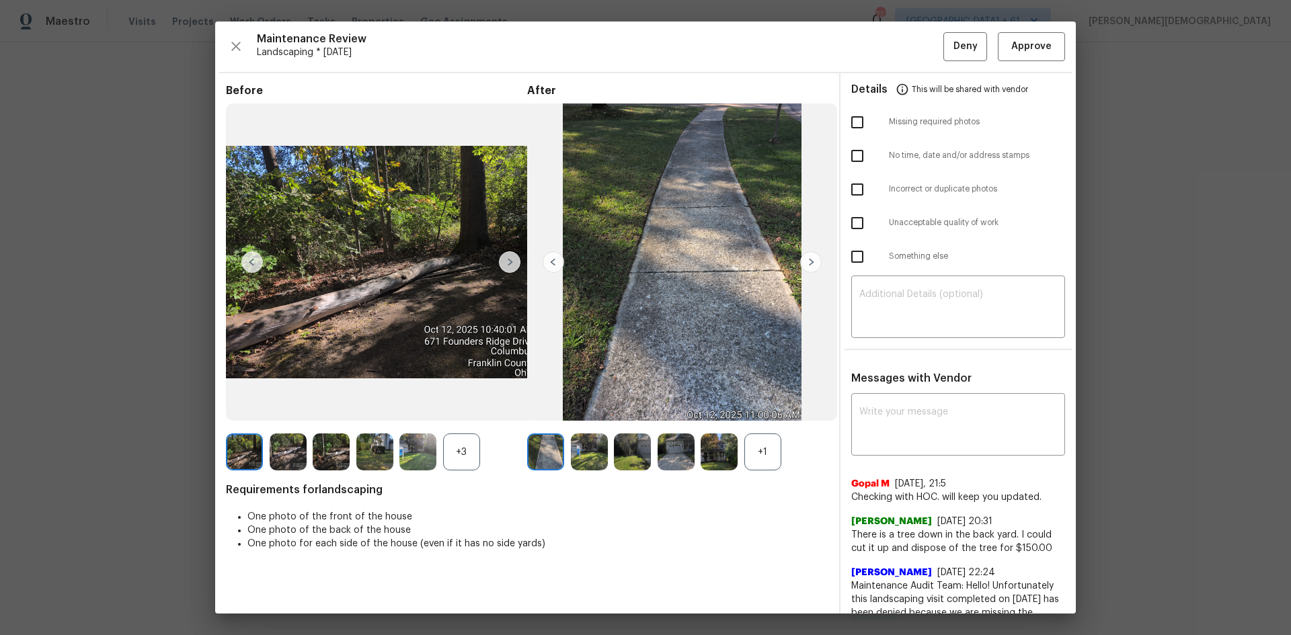
click at [917, 62] on div "Maintenance Review Landscaping * Fri, Oct 10 Deny Approve Before +3 After +1 Re…" at bounding box center [645, 318] width 860 height 592
click at [917, 57] on button "Approve" at bounding box center [1030, 46] width 67 height 29
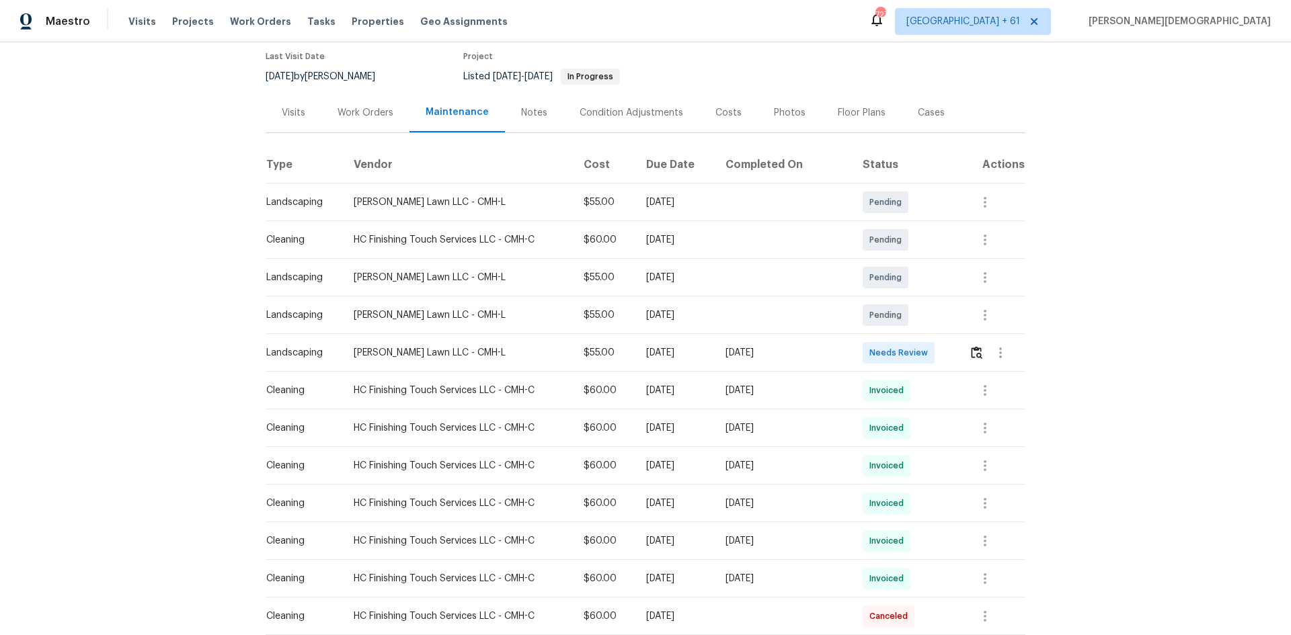
scroll to position [269, 0]
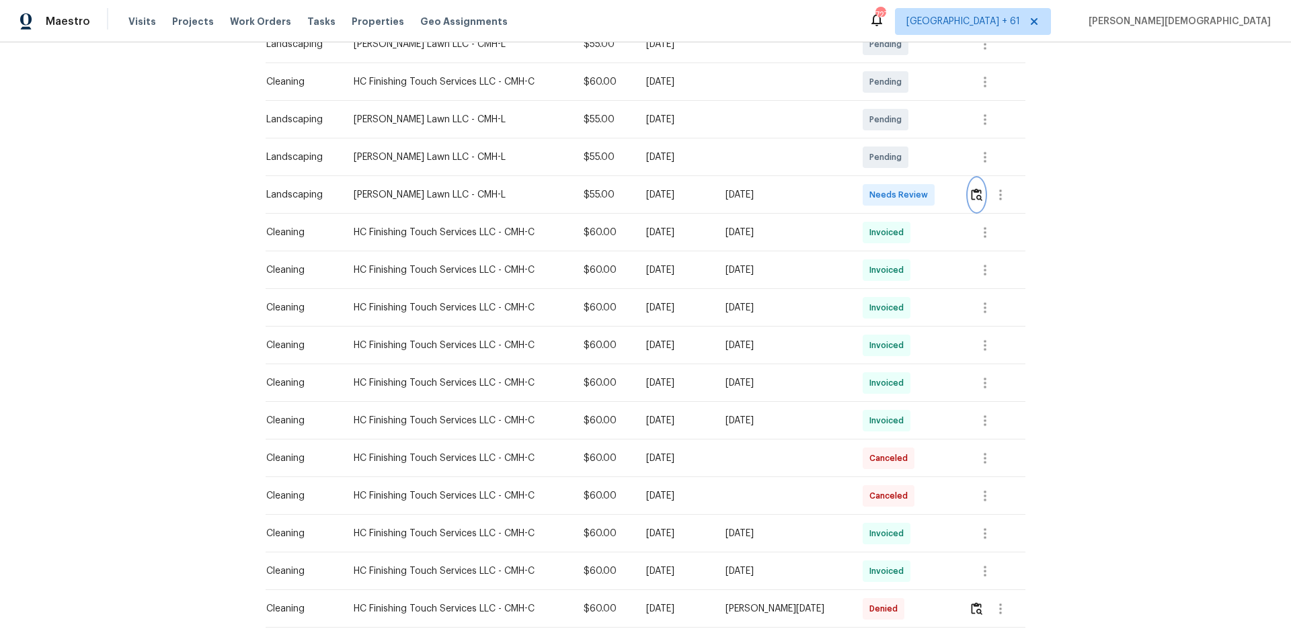
click at [917, 192] on img "button" at bounding box center [976, 194] width 11 height 13
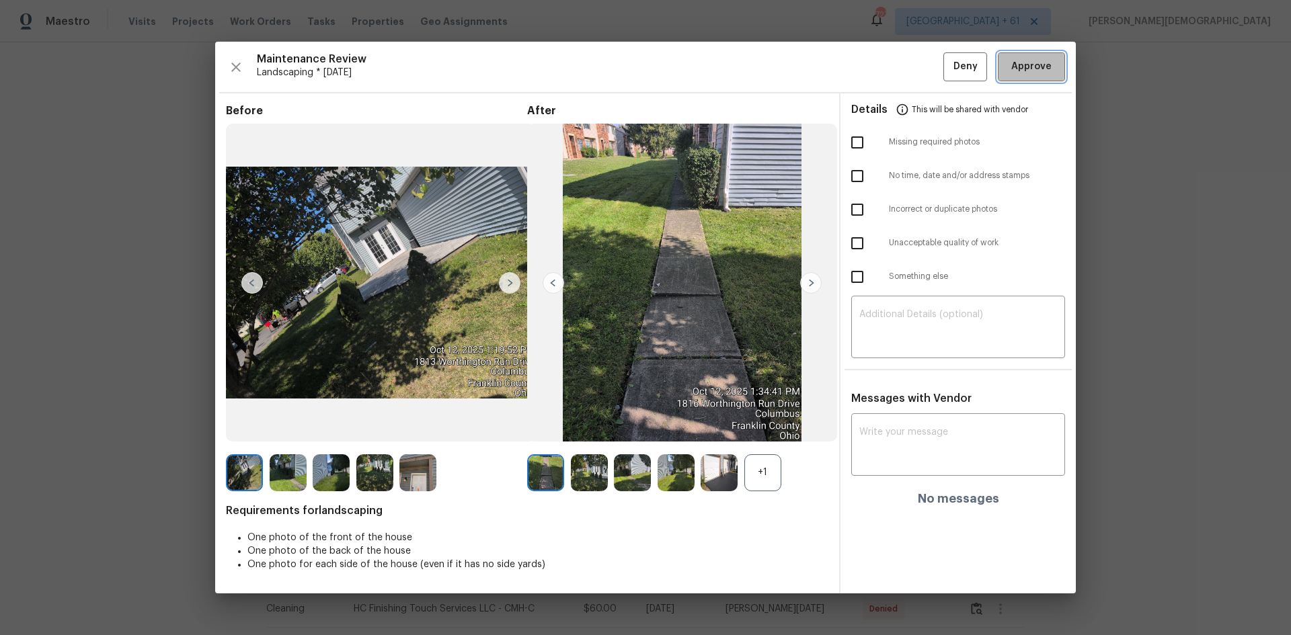
click at [917, 79] on button "Approve" at bounding box center [1030, 66] width 67 height 29
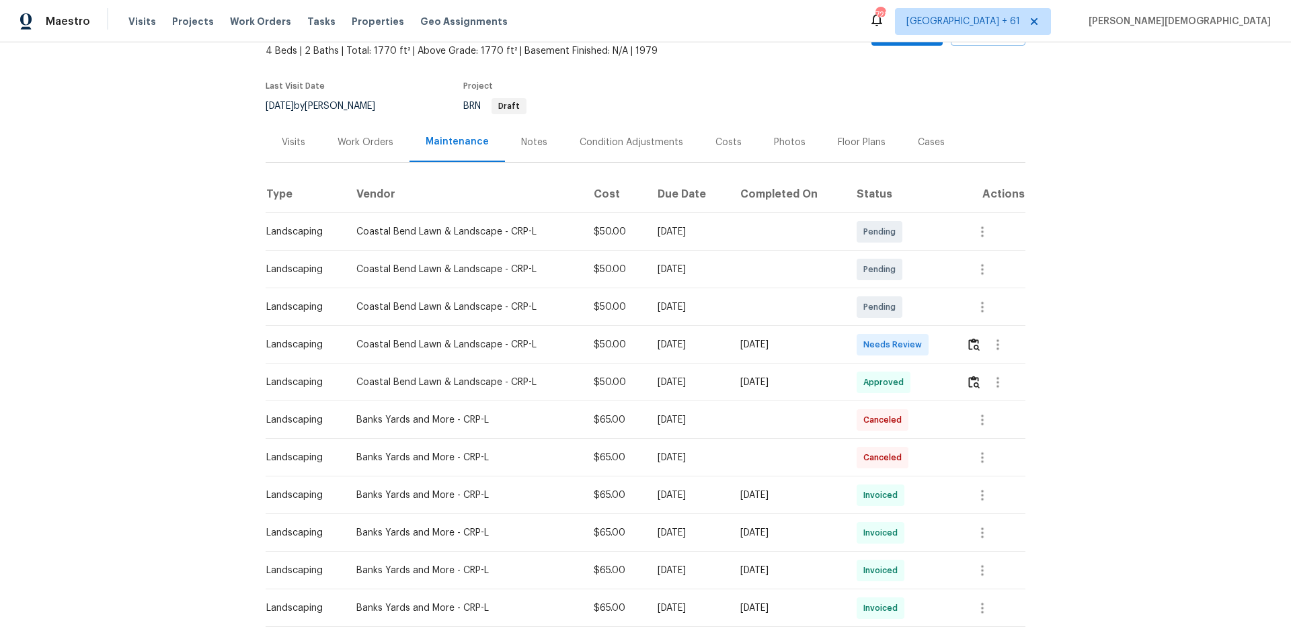
scroll to position [202, 0]
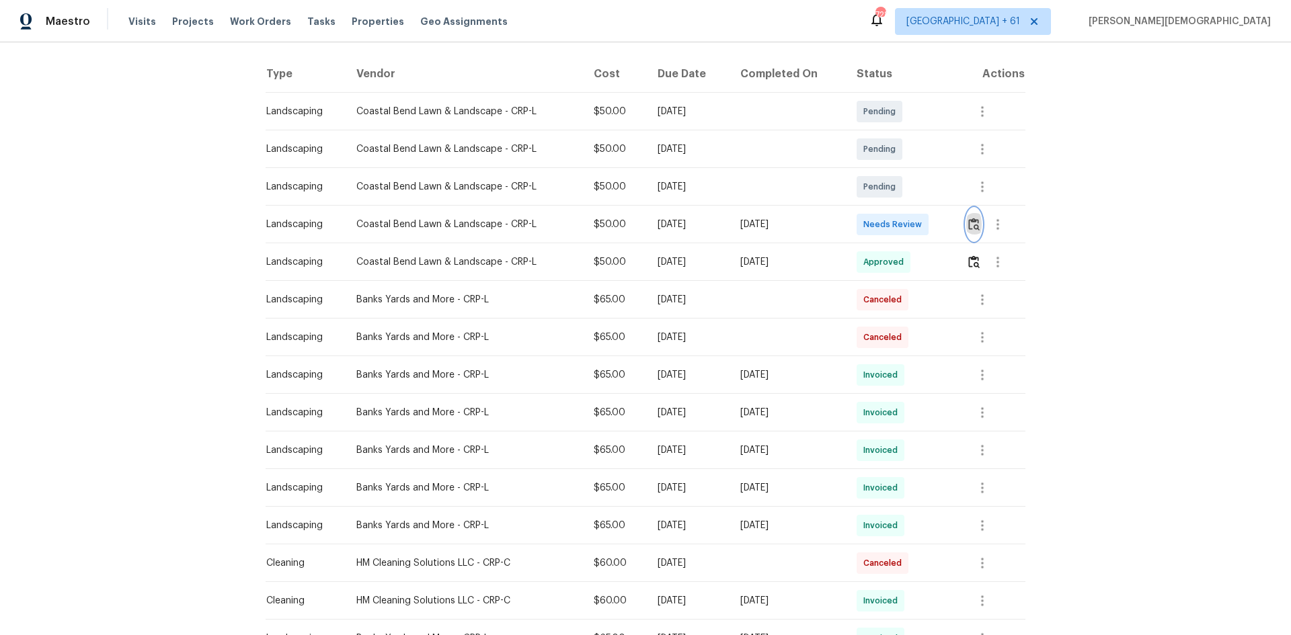
click at [917, 212] on button "button" at bounding box center [973, 224] width 15 height 32
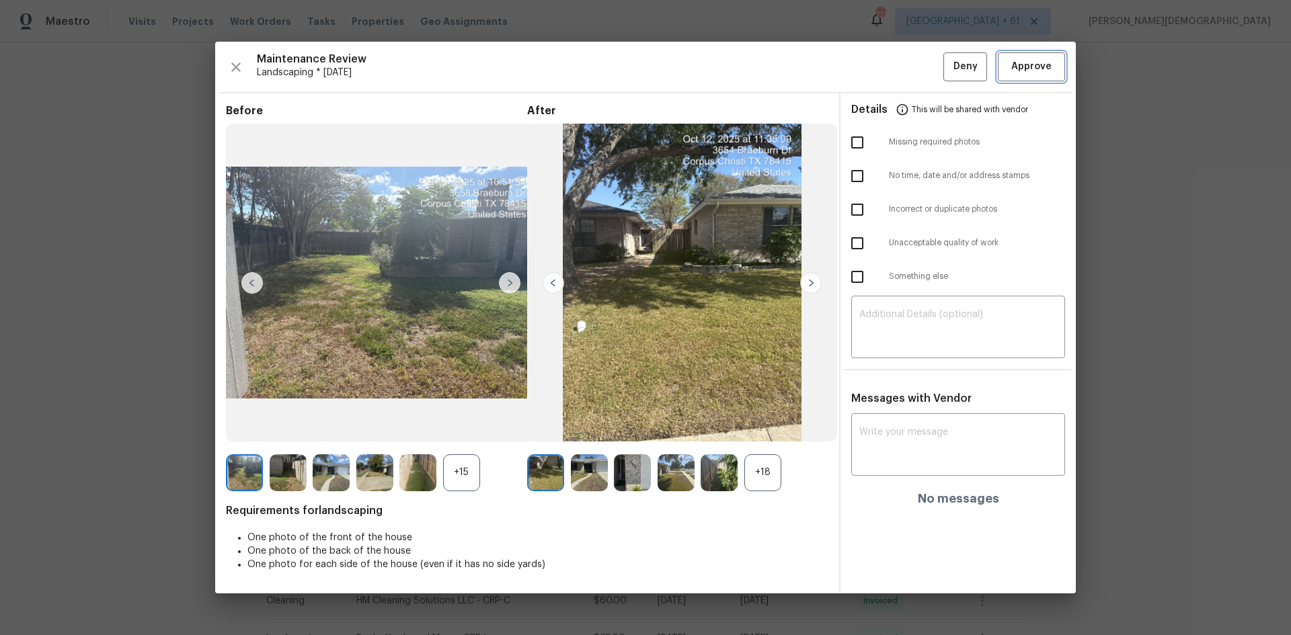
click at [917, 81] on button "Approve" at bounding box center [1030, 66] width 67 height 29
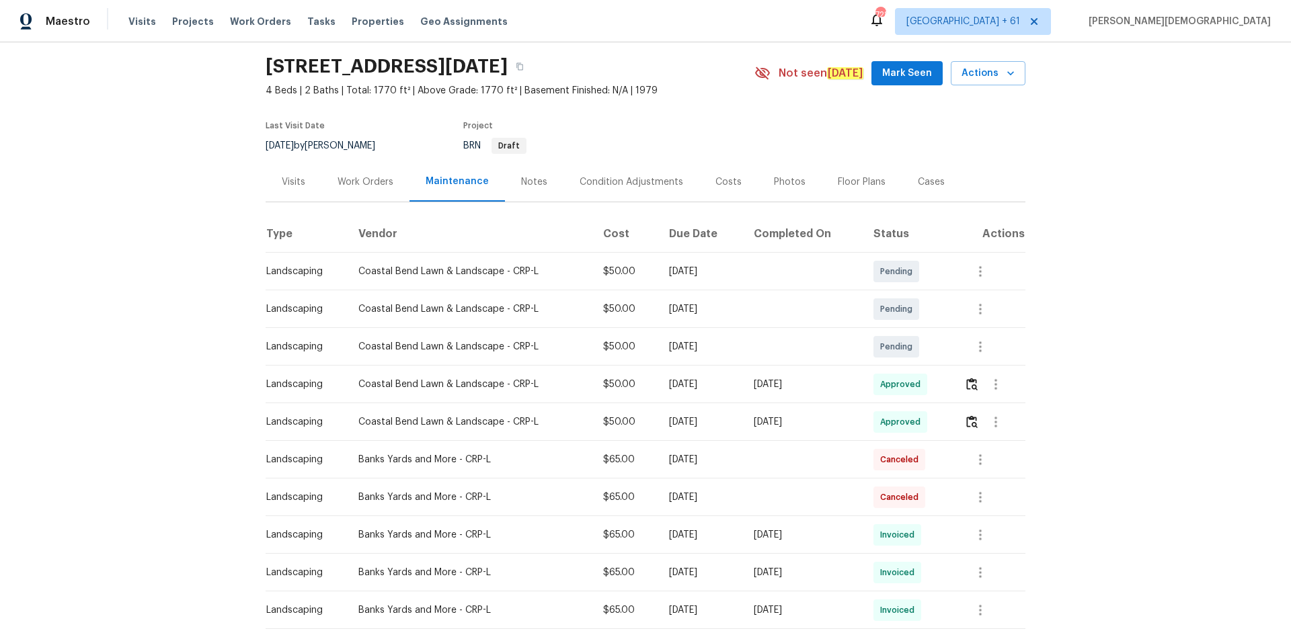
scroll to position [0, 0]
